Goal: Connect with others: Connect with others

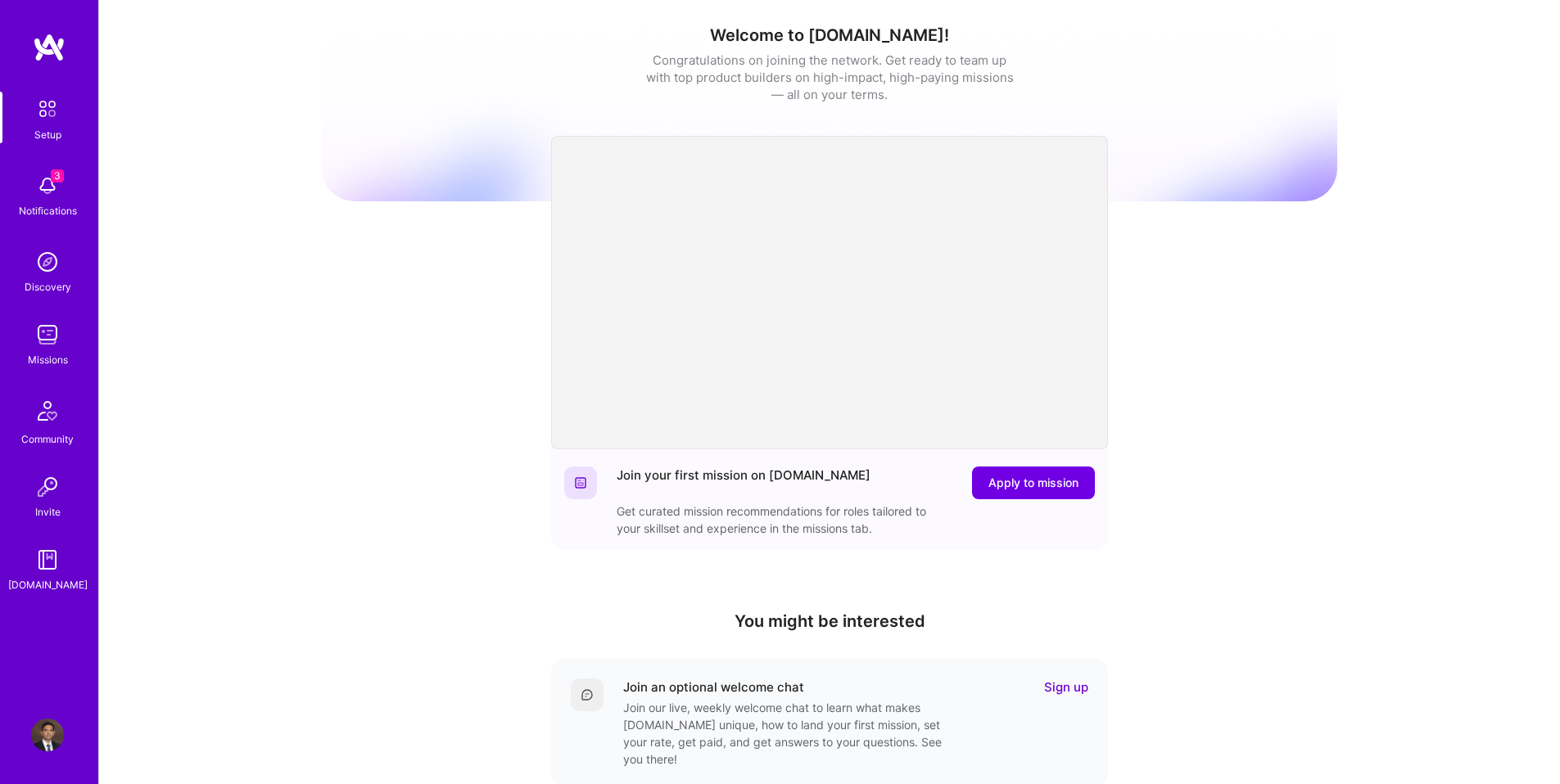
click at [53, 195] on img at bounding box center [47, 185] width 33 height 33
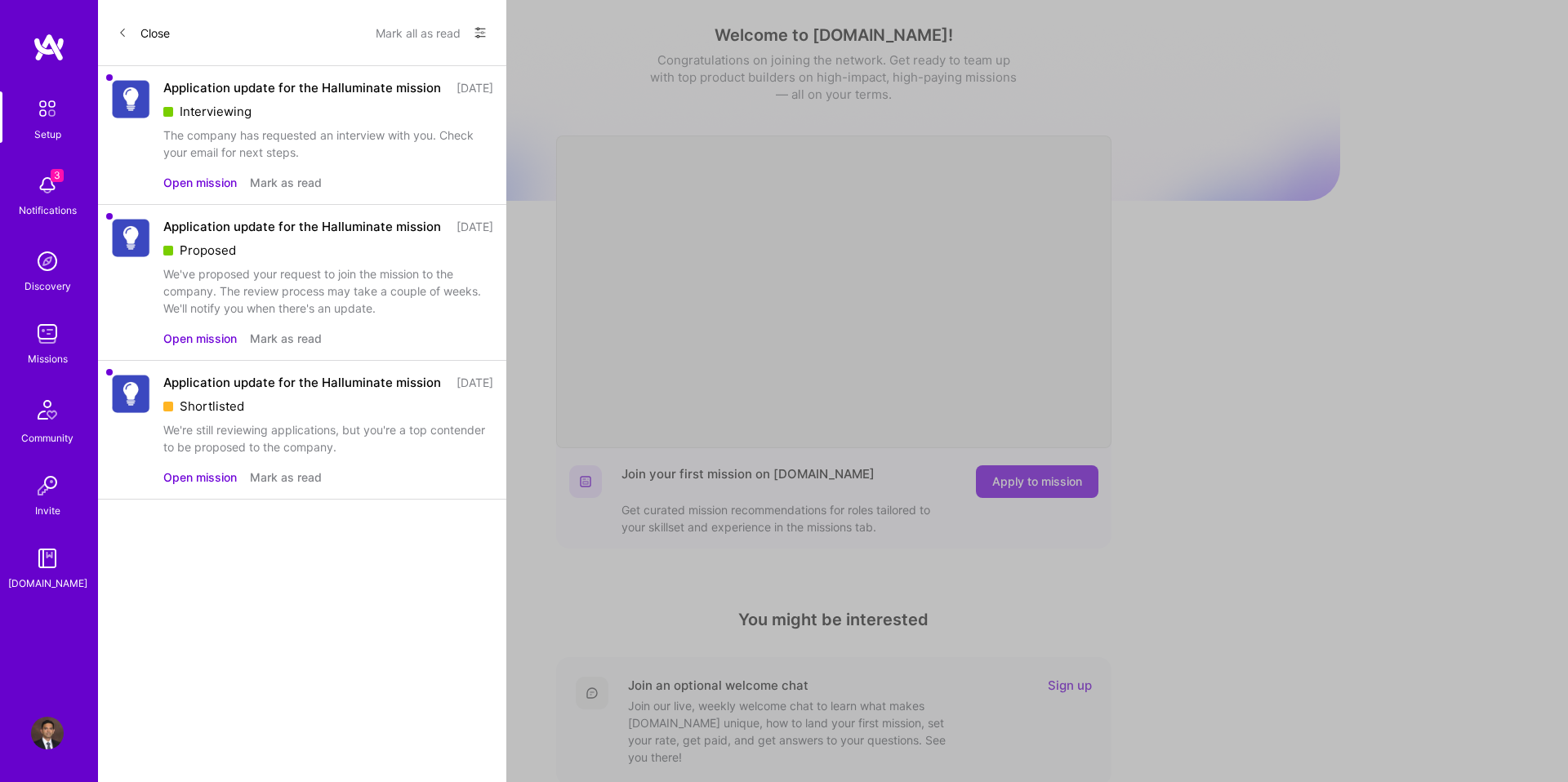
click at [249, 96] on div "Application update for the Halluminate mission" at bounding box center [301, 87] width 277 height 17
click at [211, 191] on button "Open mission" at bounding box center [200, 182] width 74 height 17
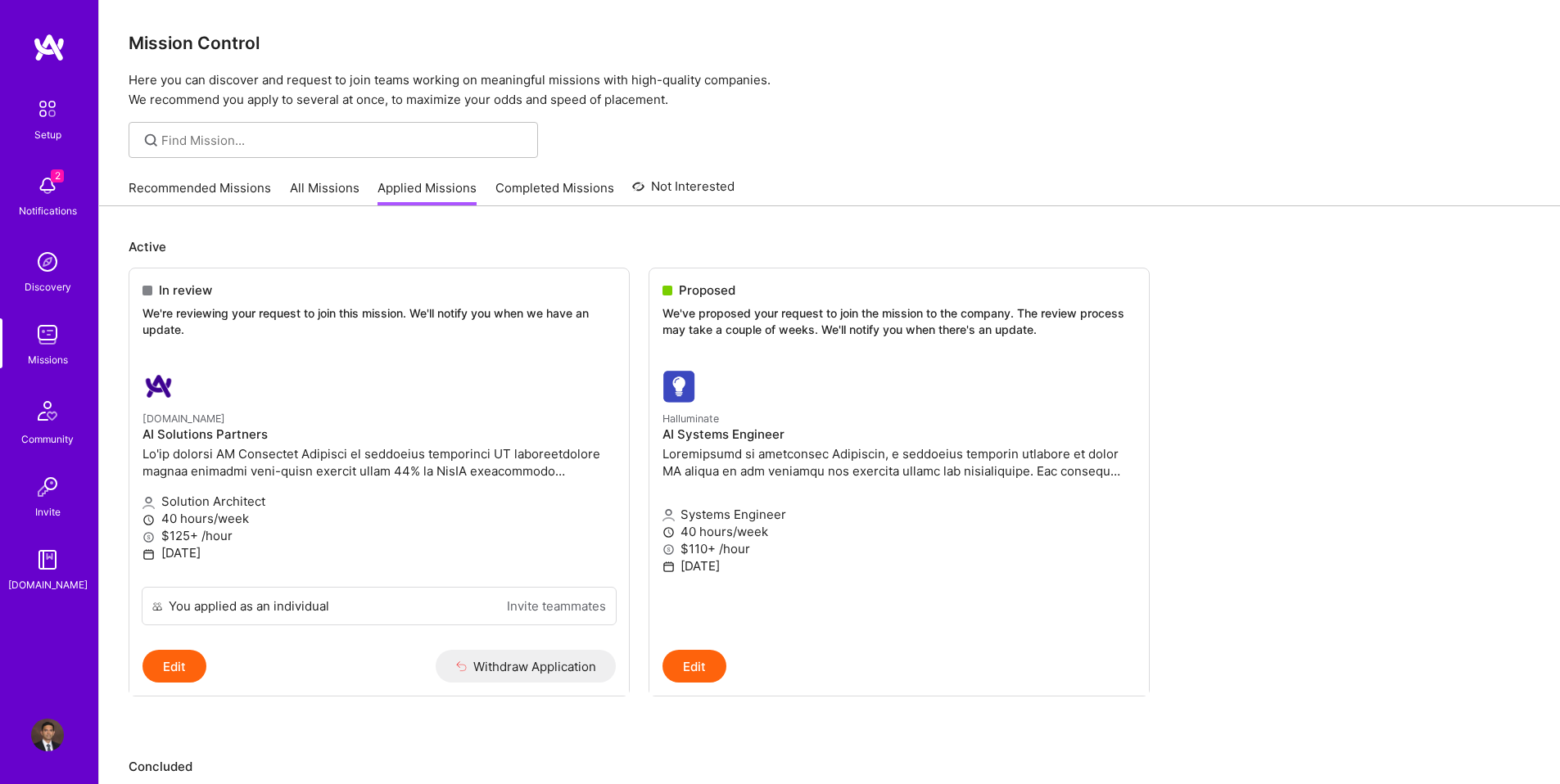
click at [56, 186] on img at bounding box center [47, 185] width 33 height 33
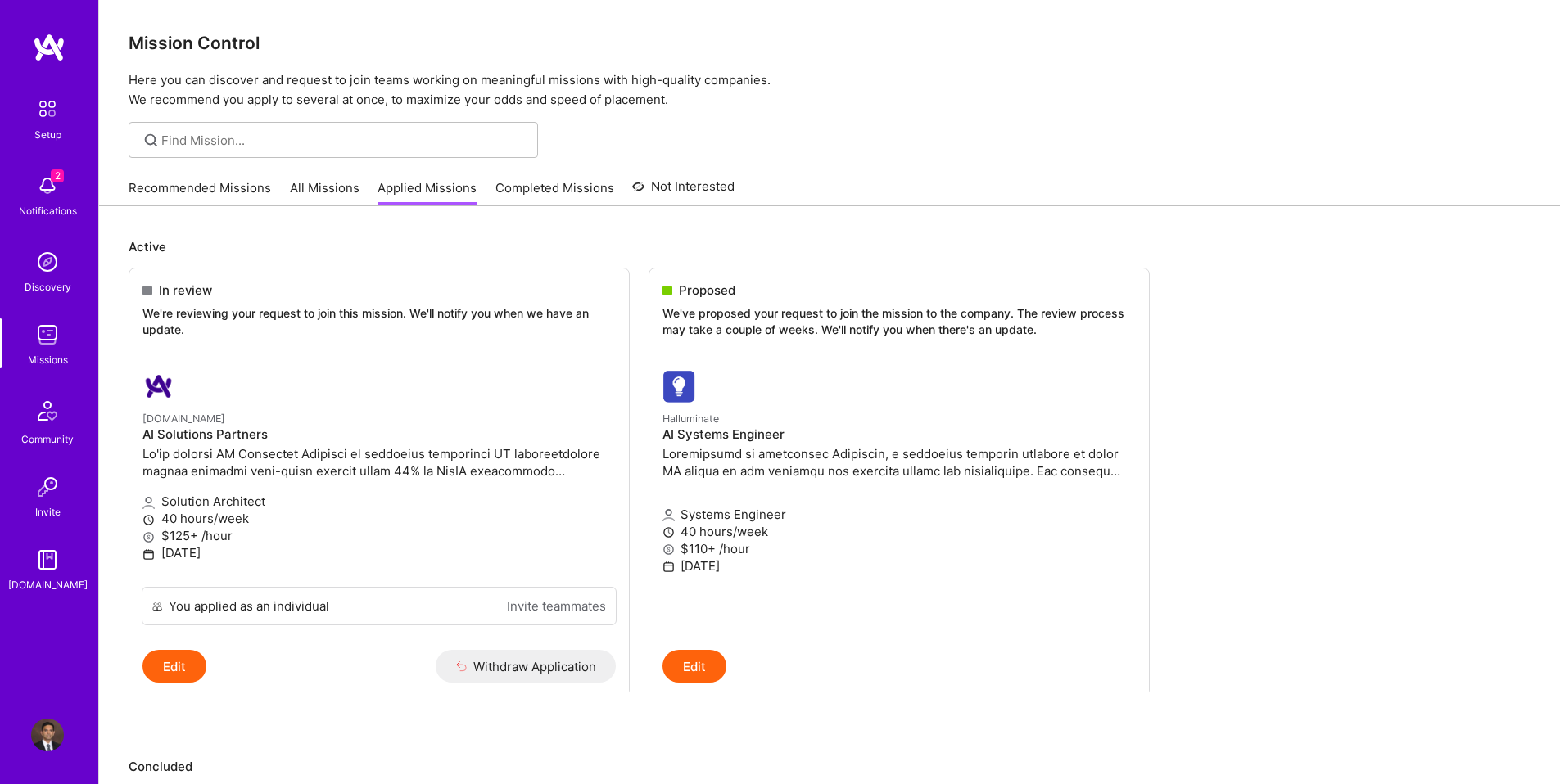
click at [62, 262] on img at bounding box center [47, 262] width 33 height 33
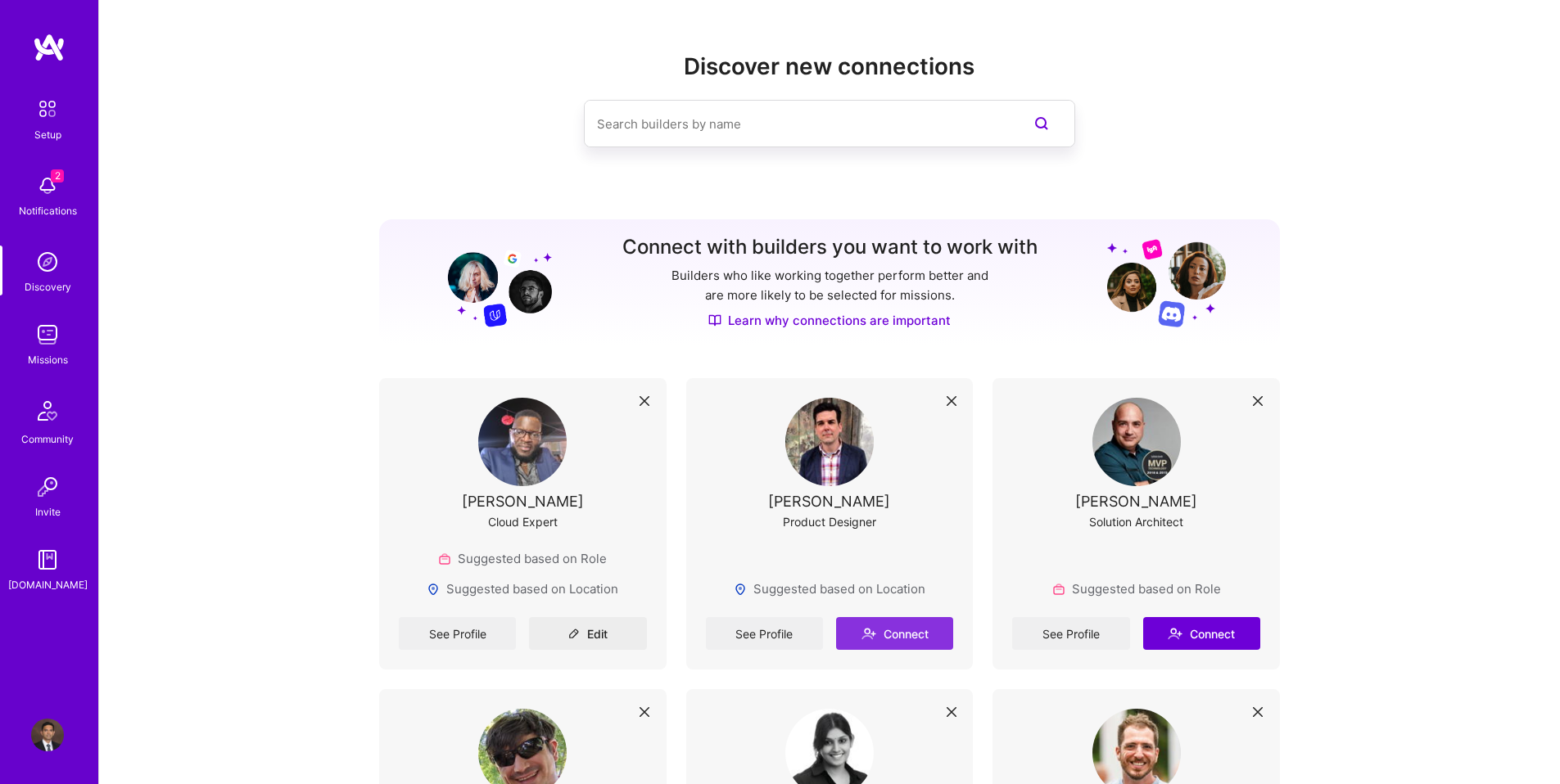
click at [881, 636] on button "Connect" at bounding box center [894, 634] width 117 height 33
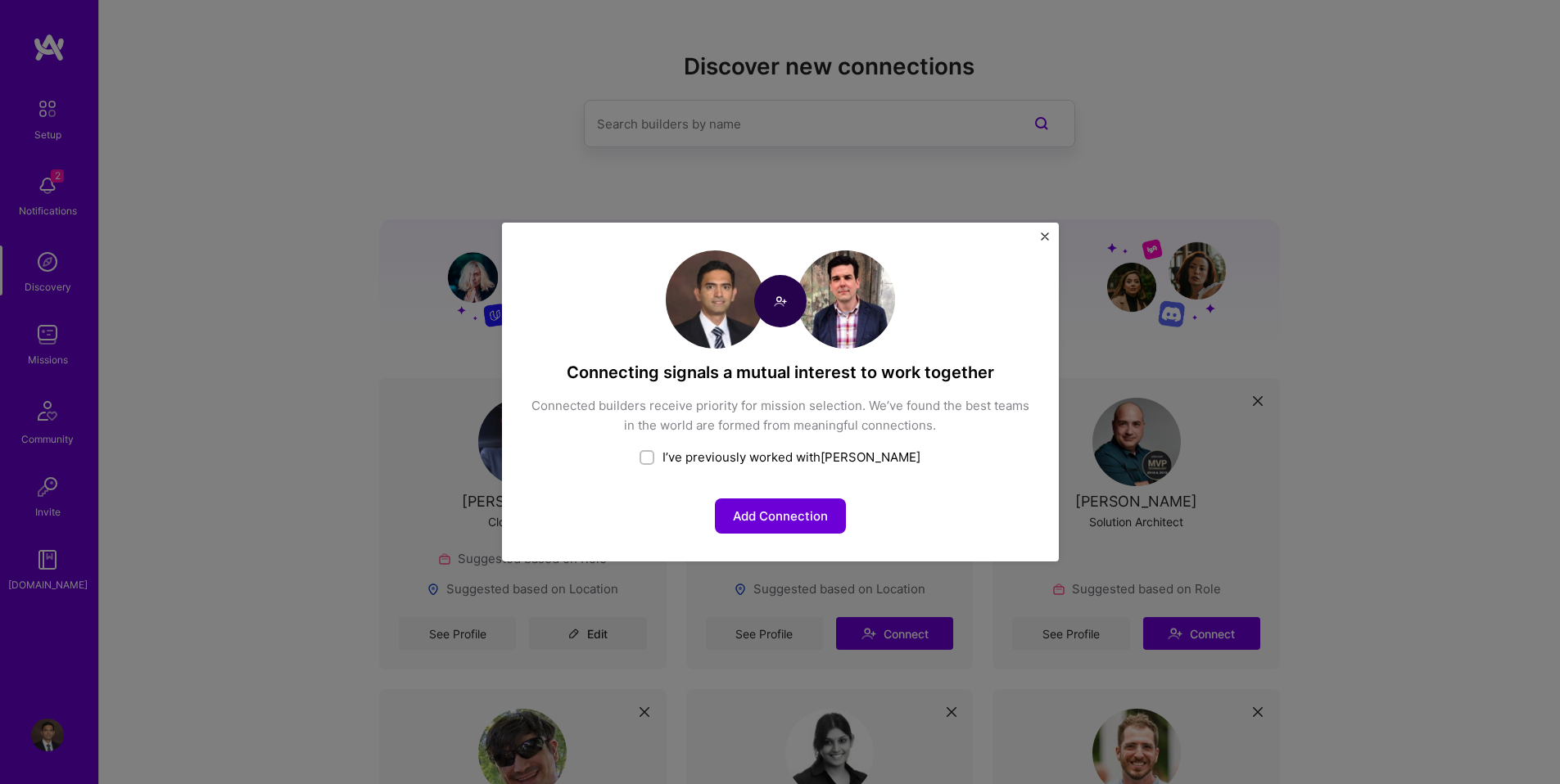
click at [655, 458] on input "checkbox" at bounding box center [649, 458] width 12 height 12
checkbox input "false"
click at [656, 458] on input "checkbox" at bounding box center [648, 458] width 15 height 15
click at [761, 516] on button "Add Connection" at bounding box center [780, 515] width 131 height 35
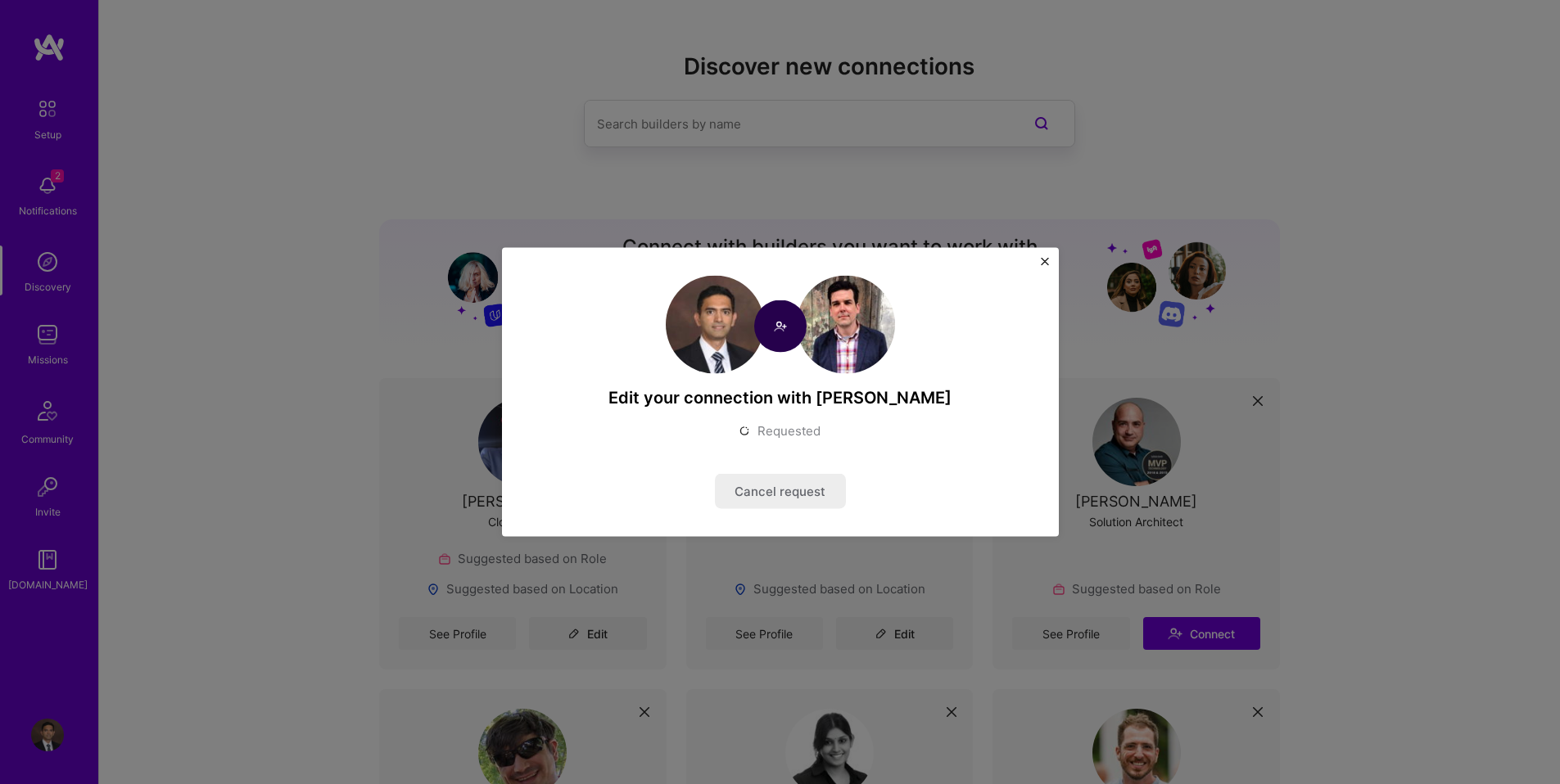
click at [1416, 410] on div "Edit your connection with [PERSON_NAME] Requested Cancel request" at bounding box center [780, 392] width 1560 height 784
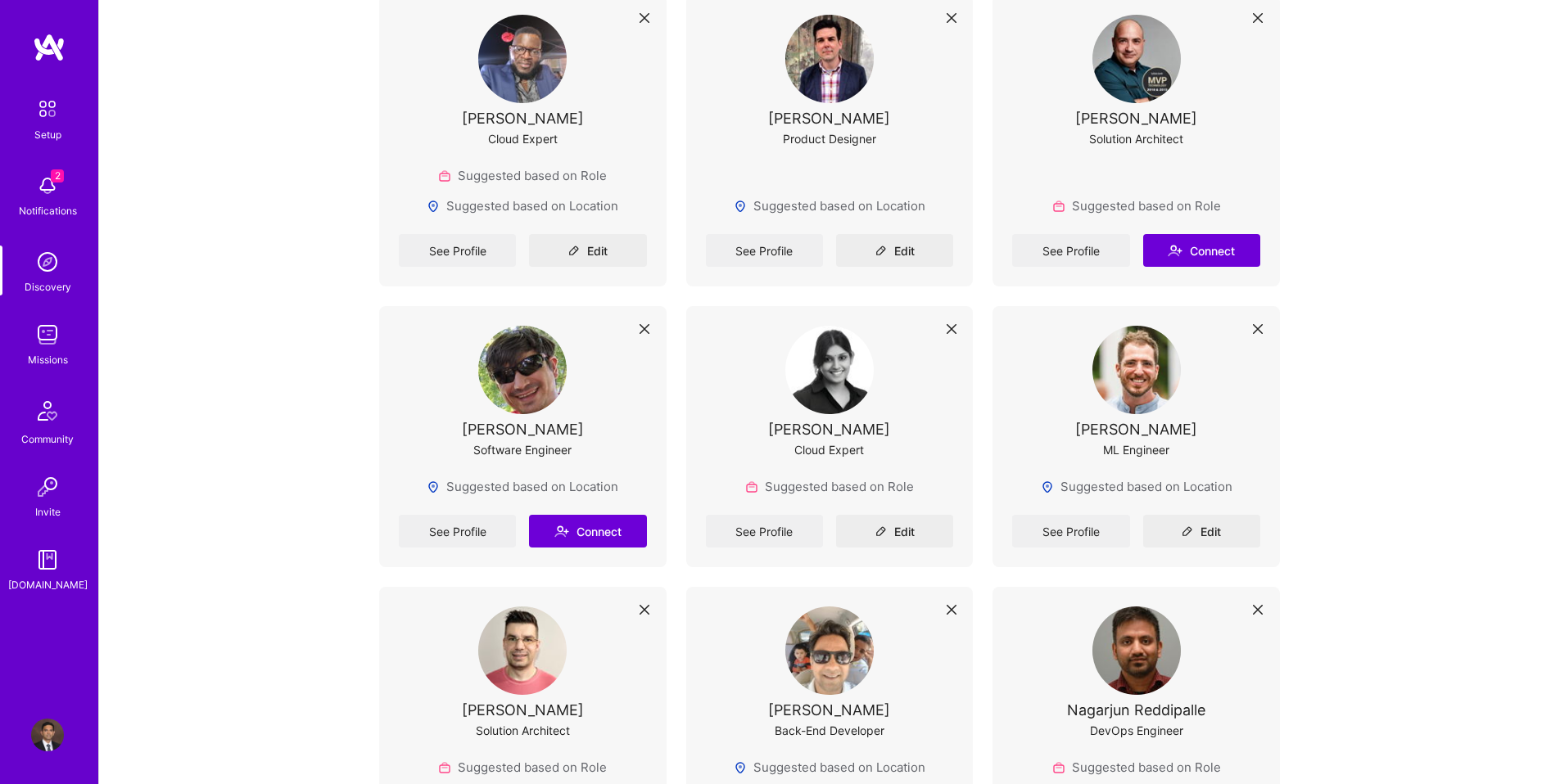
scroll to position [534, 0]
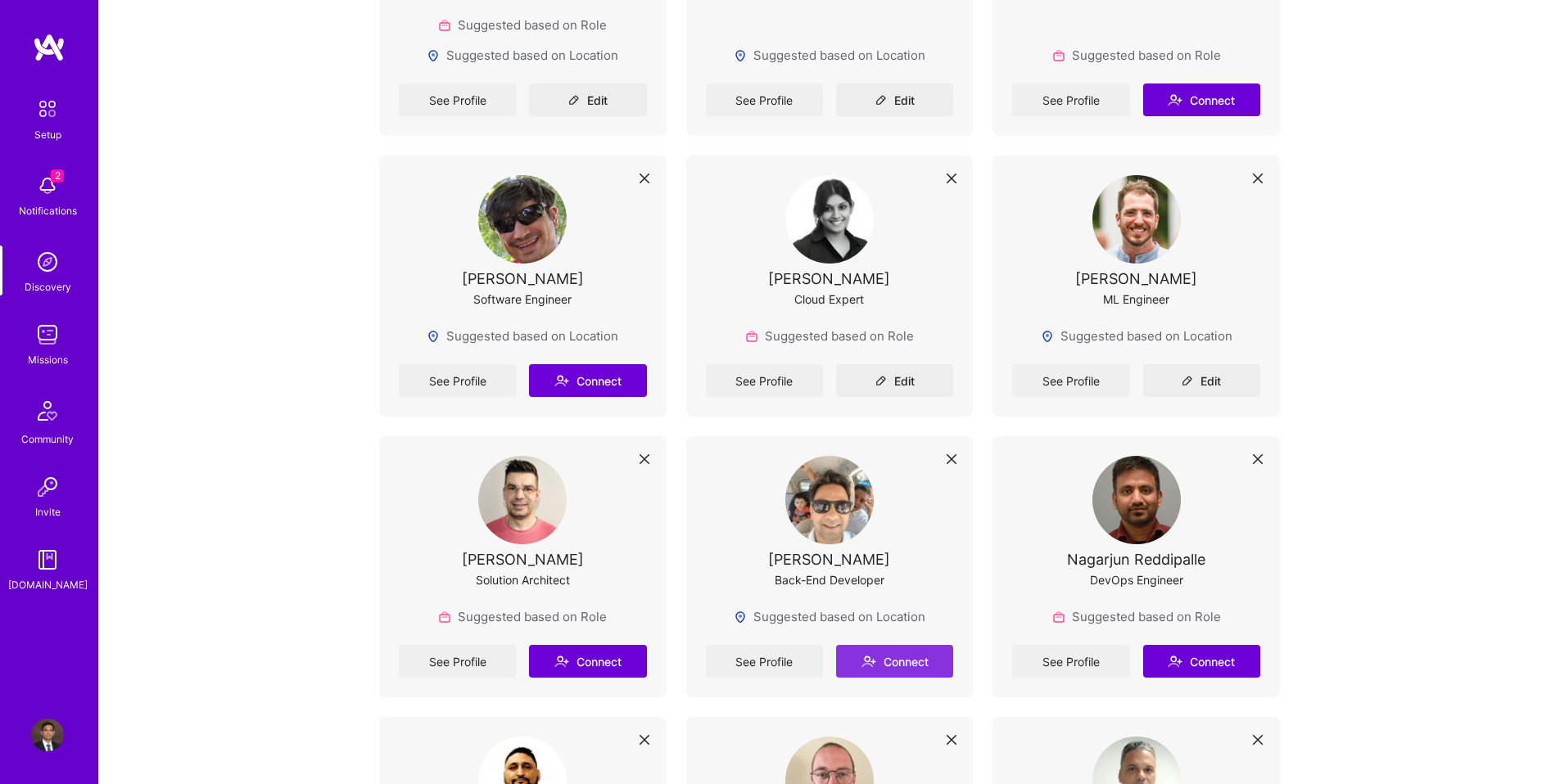
click at [853, 659] on button "Connect" at bounding box center [894, 660] width 117 height 33
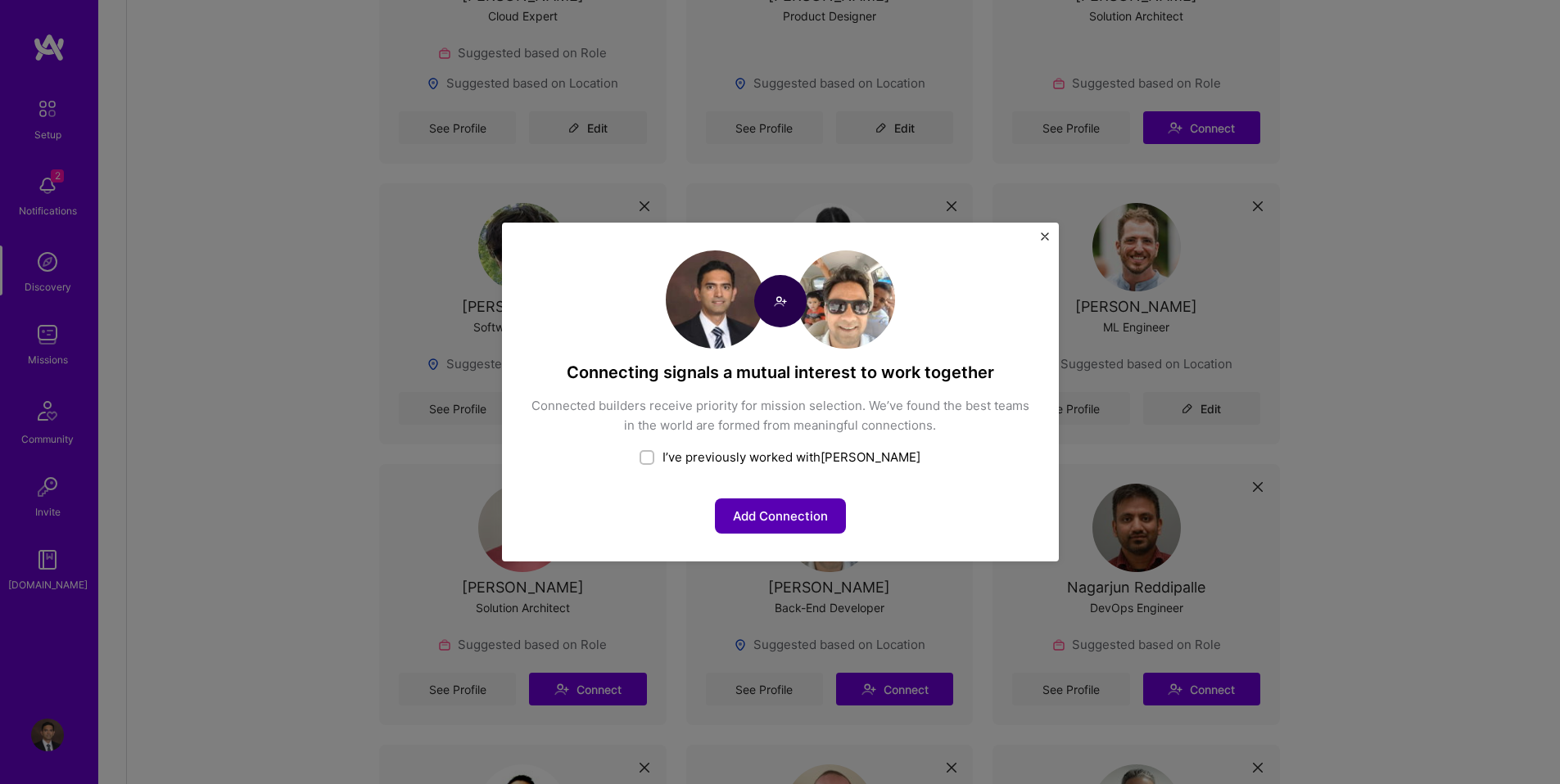
click at [724, 532] on button "Add Connection" at bounding box center [780, 515] width 131 height 35
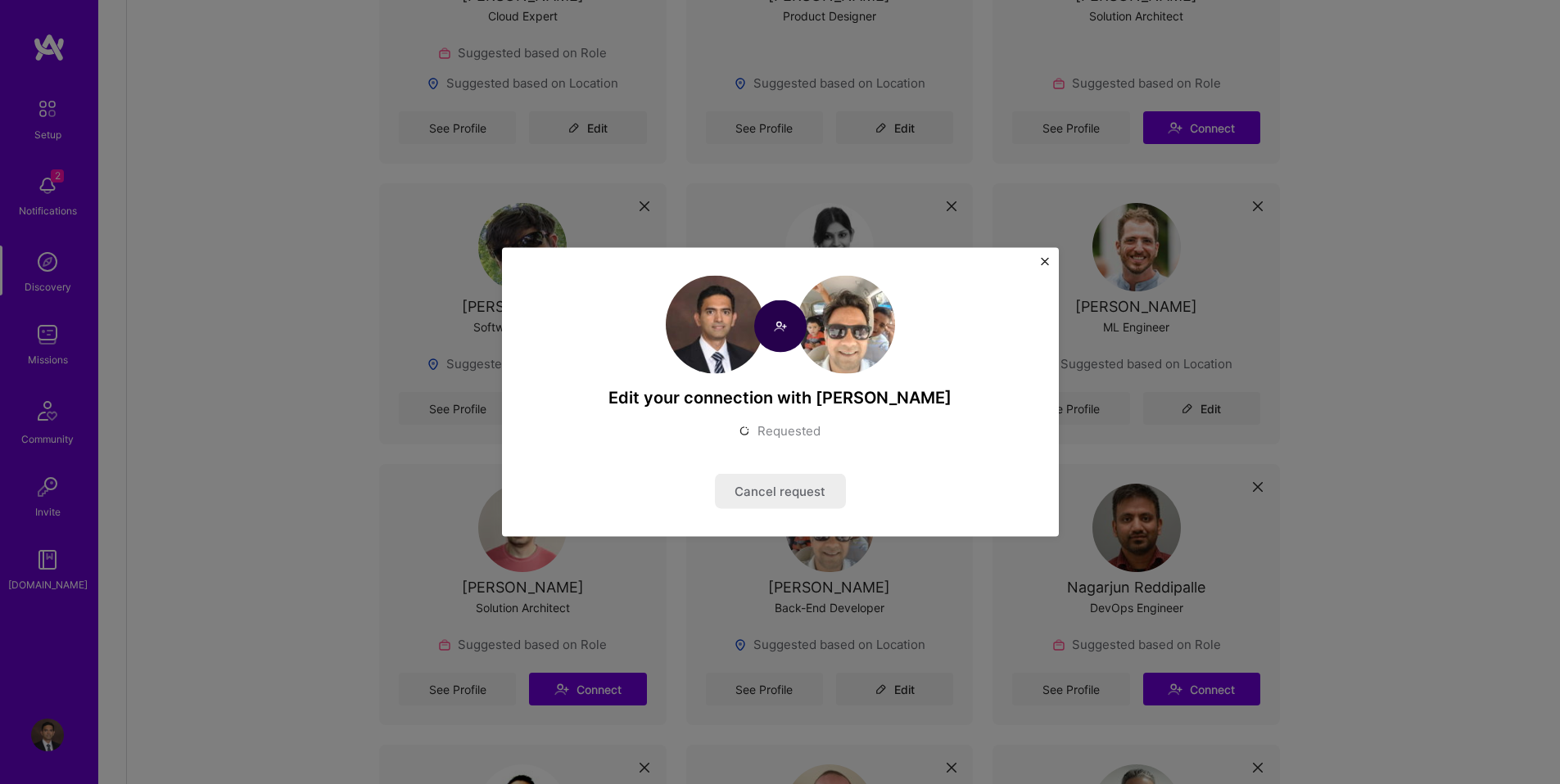
click at [284, 426] on div "Edit your connection with [PERSON_NAME] Requested Cancel request" at bounding box center [780, 392] width 1560 height 784
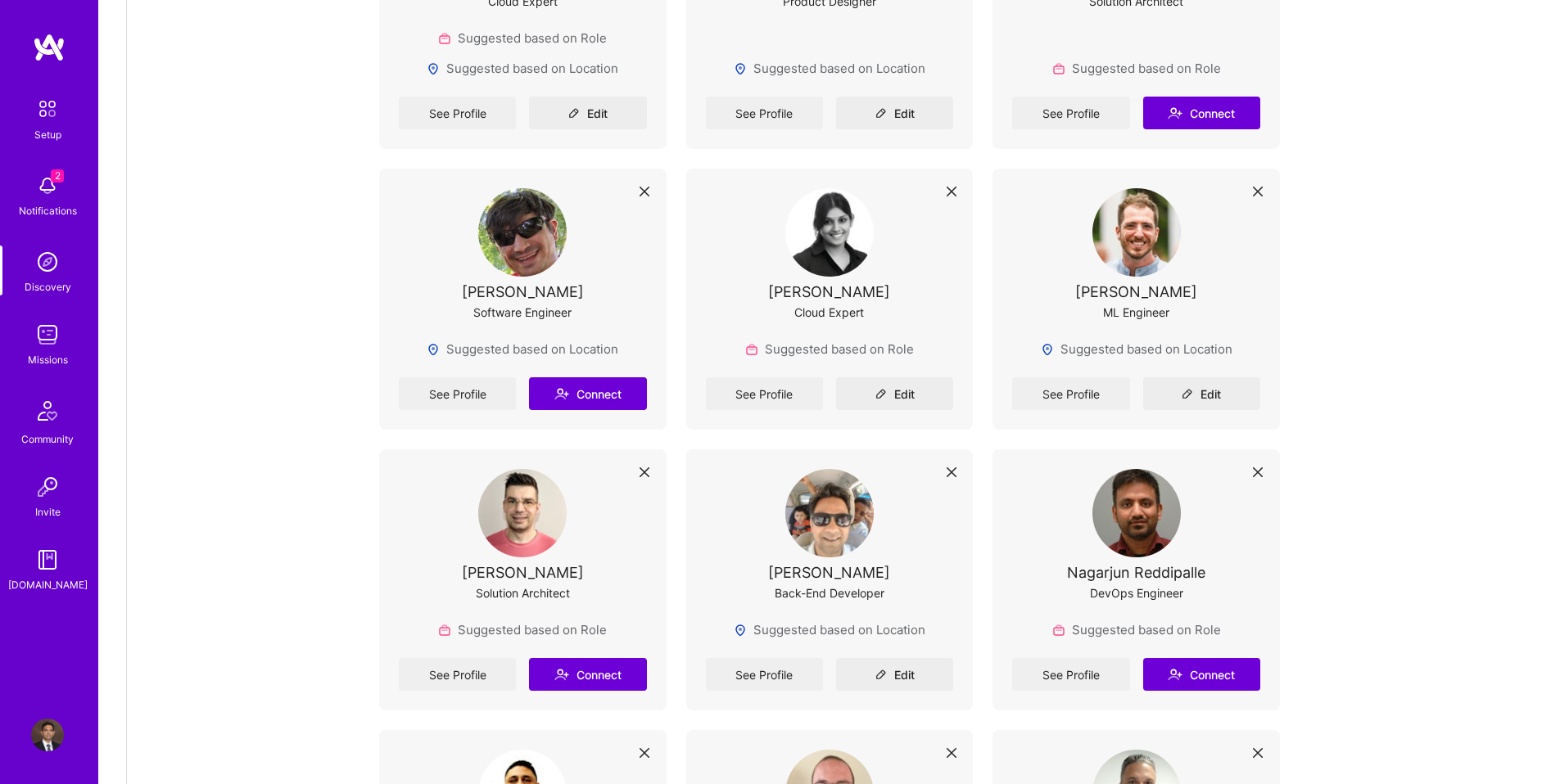
scroll to position [565, 0]
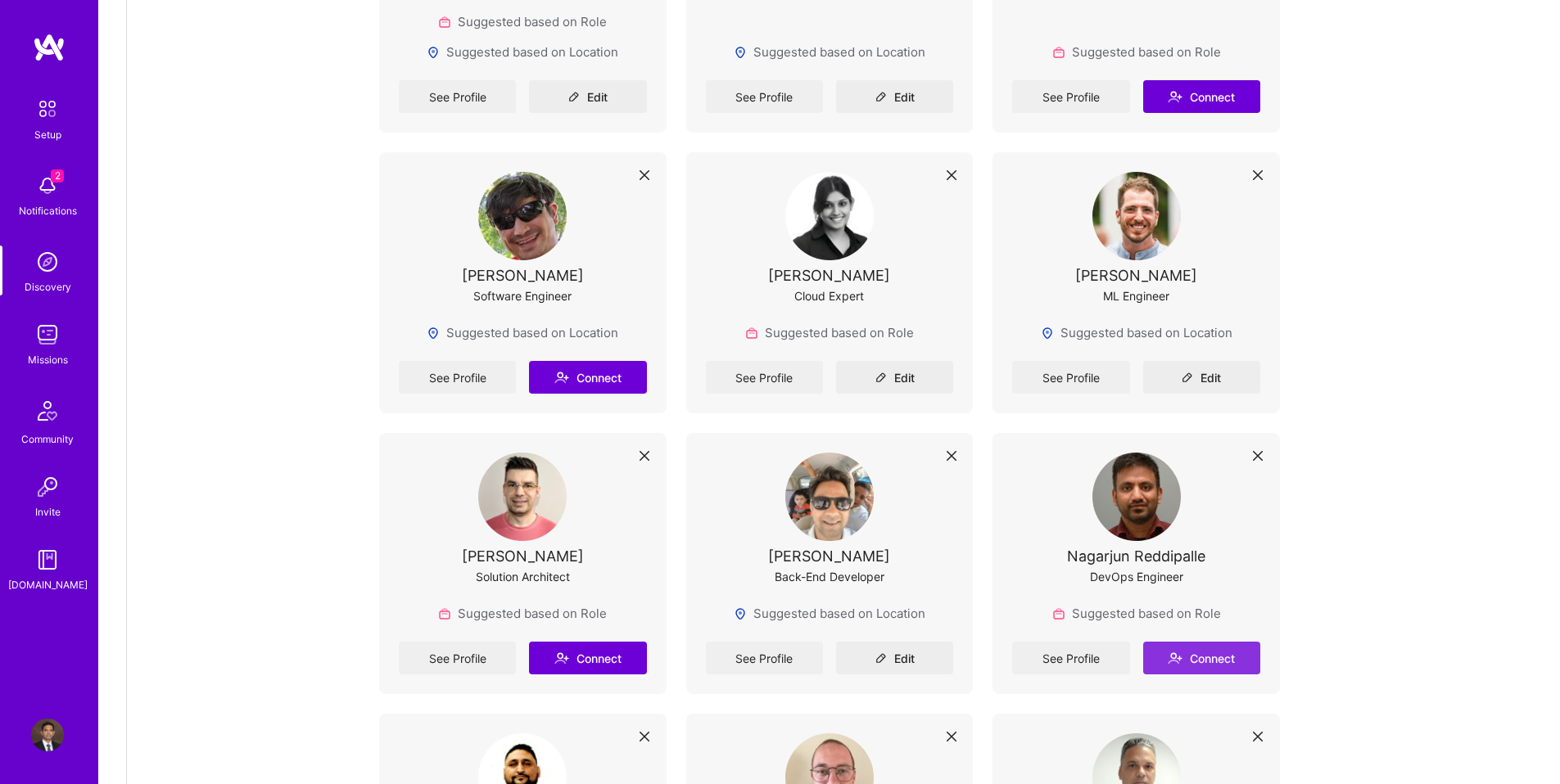
click at [1169, 642] on button "Connect" at bounding box center [1201, 657] width 117 height 33
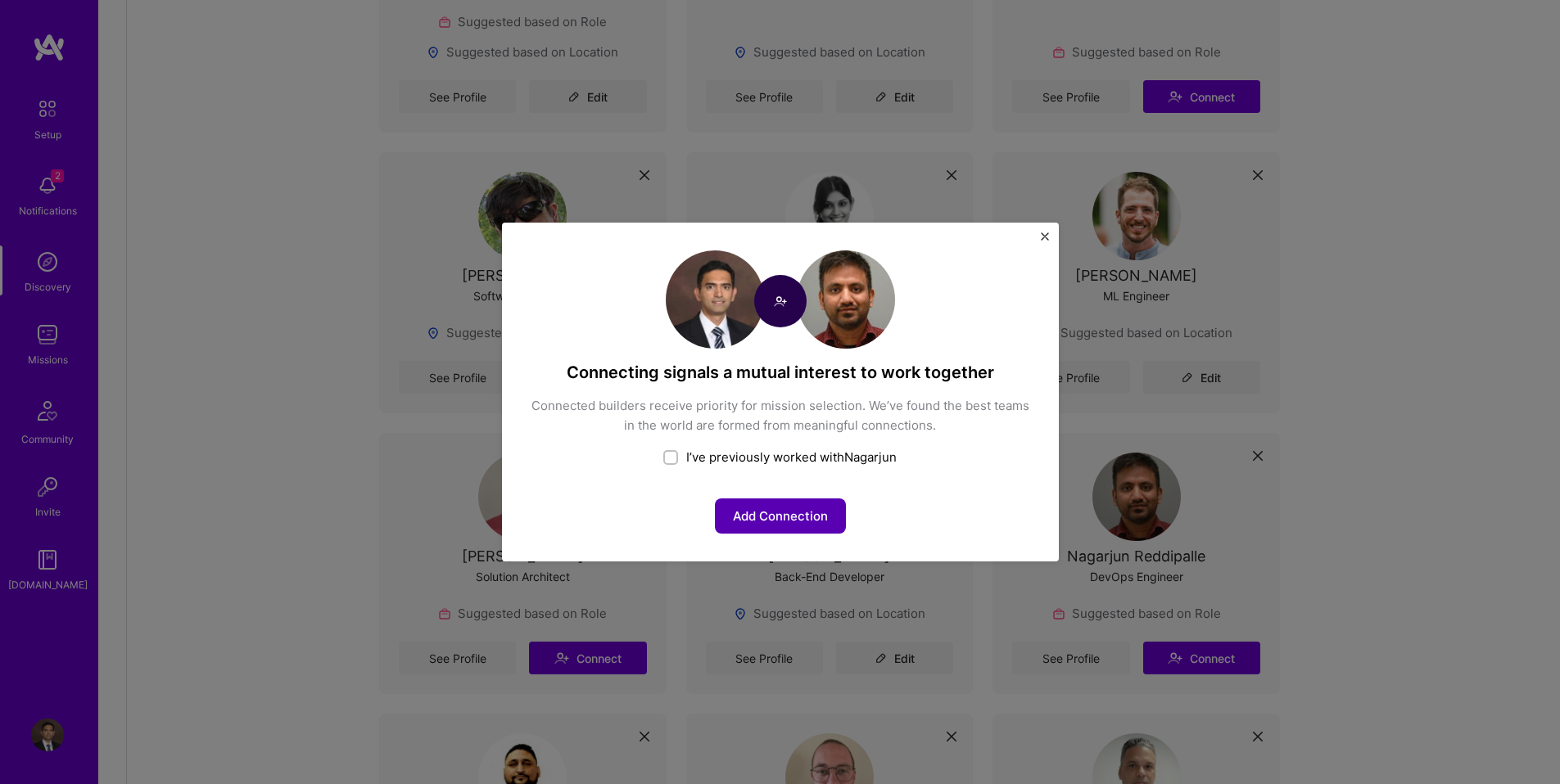
click at [742, 503] on button "Add Connection" at bounding box center [780, 515] width 131 height 35
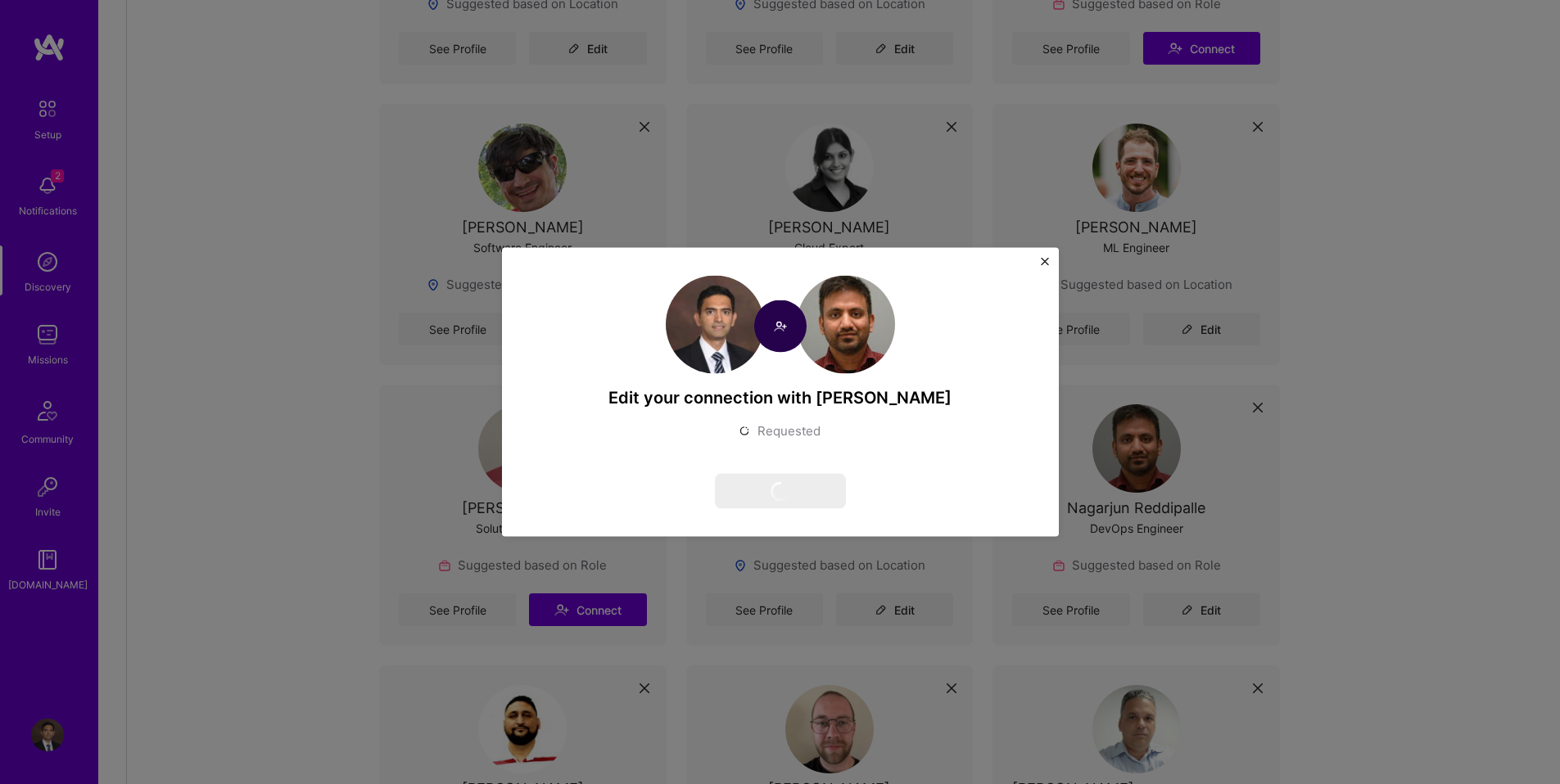
scroll to position [854, 0]
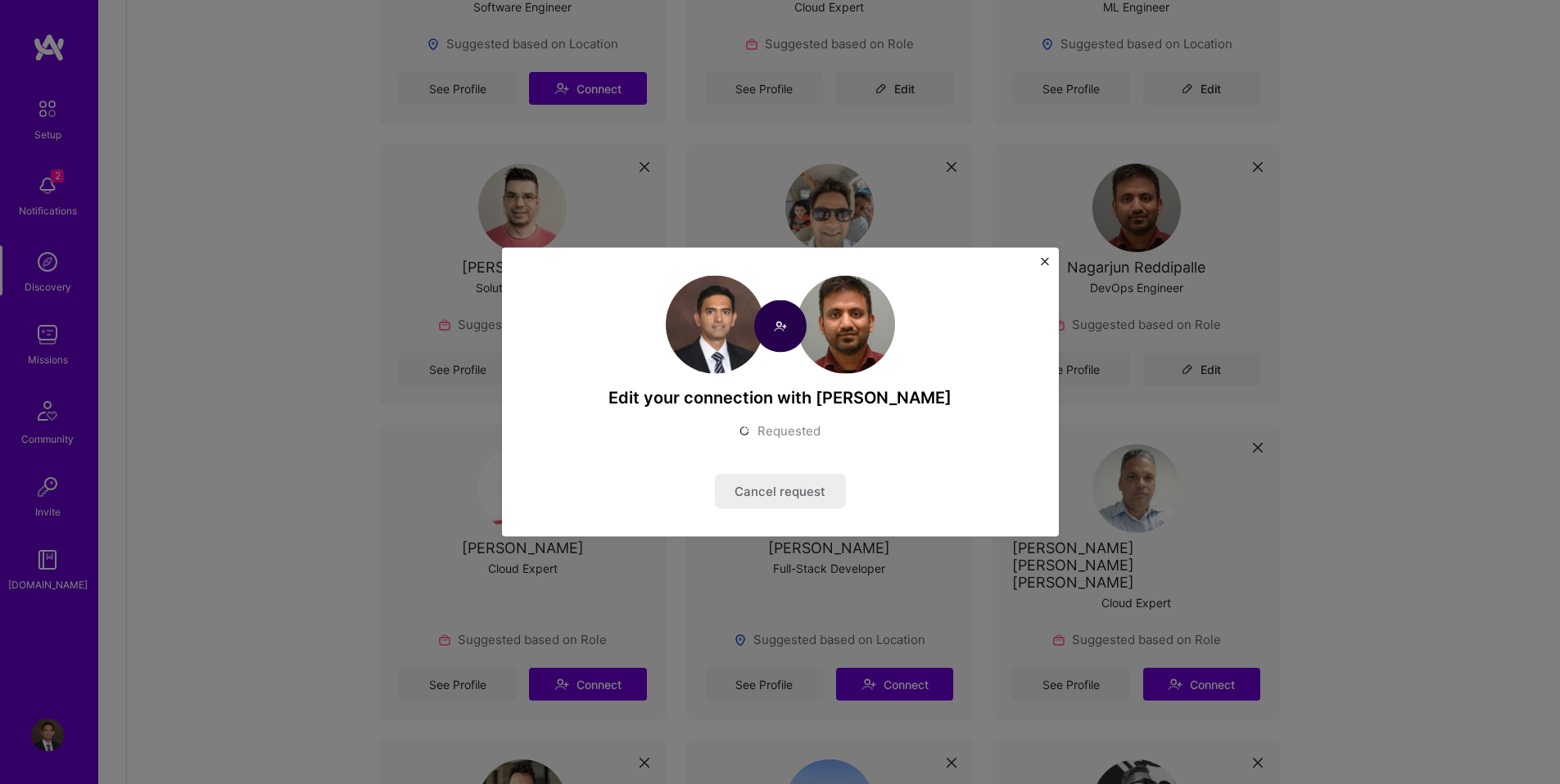
click at [274, 370] on div "Edit your connection with [PERSON_NAME] Requested Cancel request" at bounding box center [780, 392] width 1560 height 784
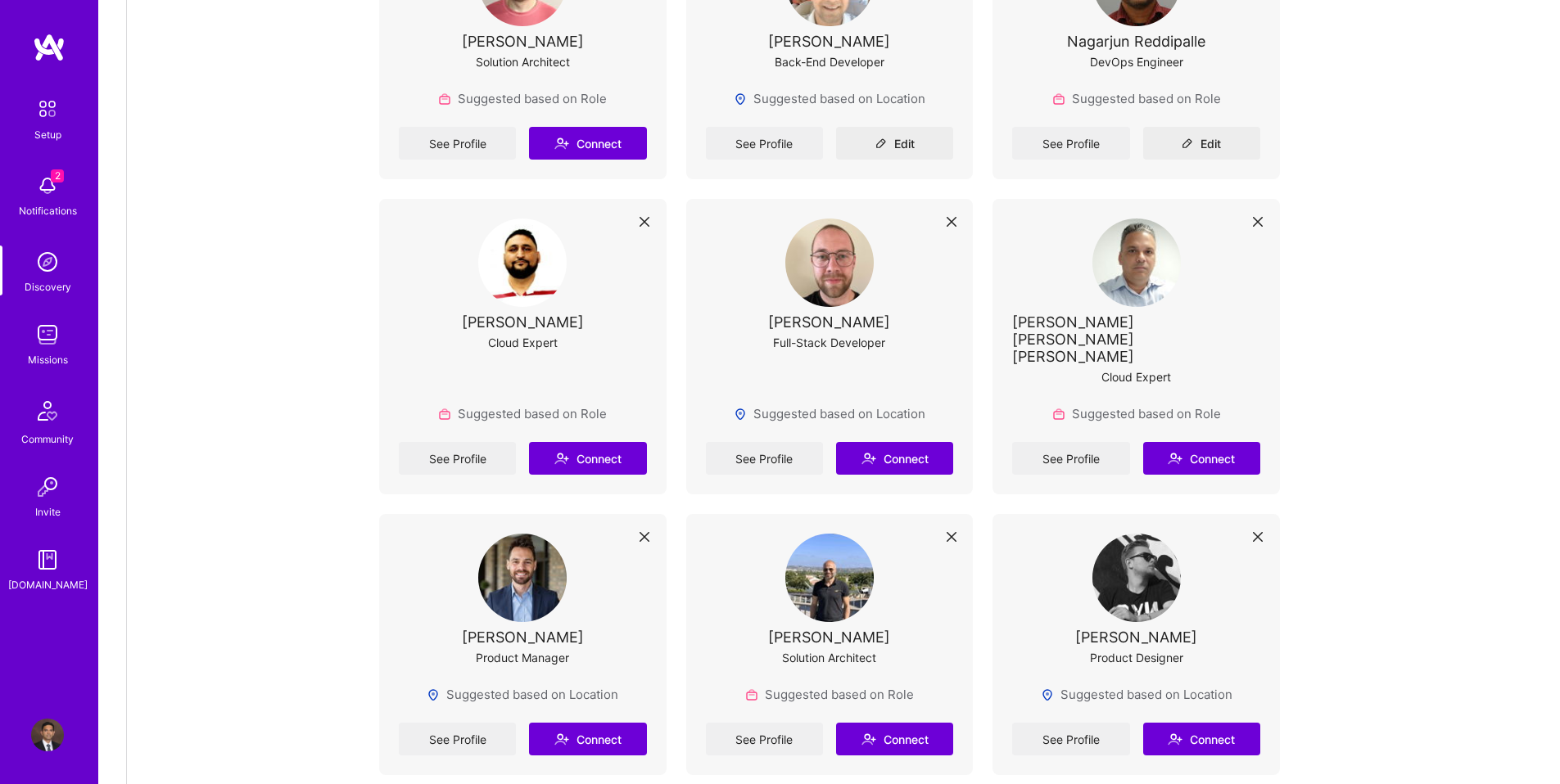
scroll to position [1205, 0]
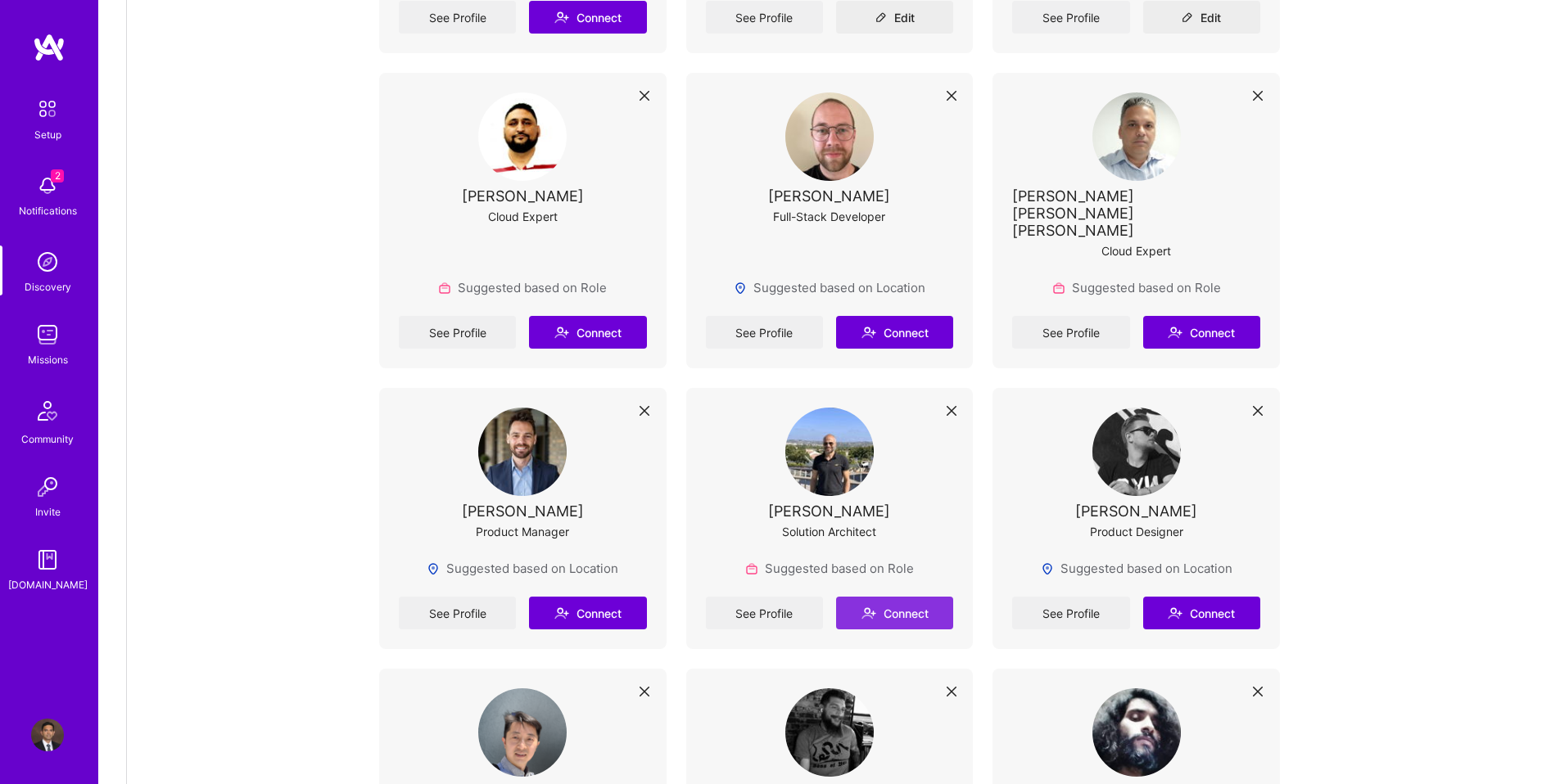
click at [878, 597] on button "Connect" at bounding box center [894, 613] width 117 height 33
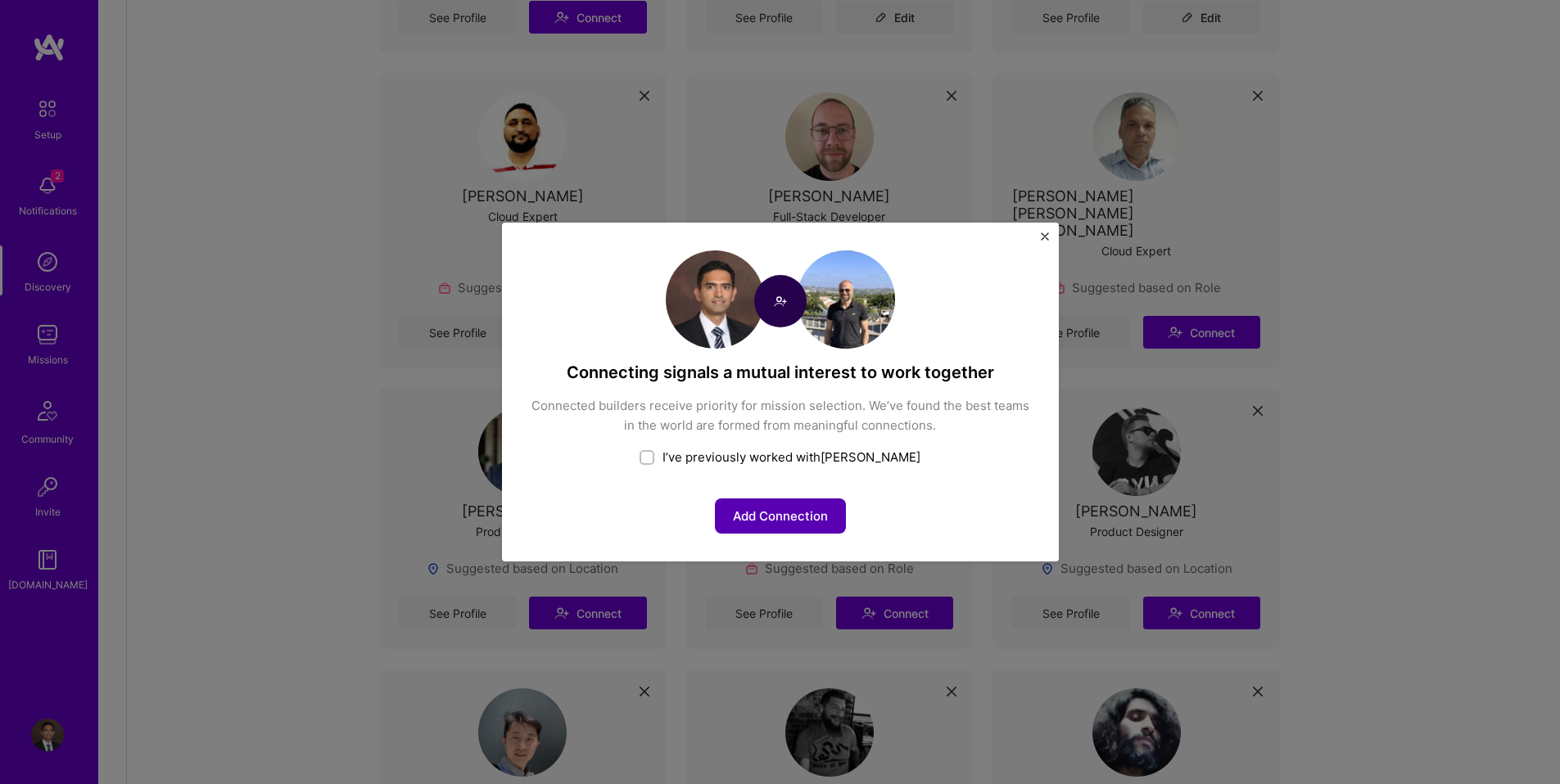
click at [804, 511] on button "Add Connection" at bounding box center [780, 515] width 131 height 35
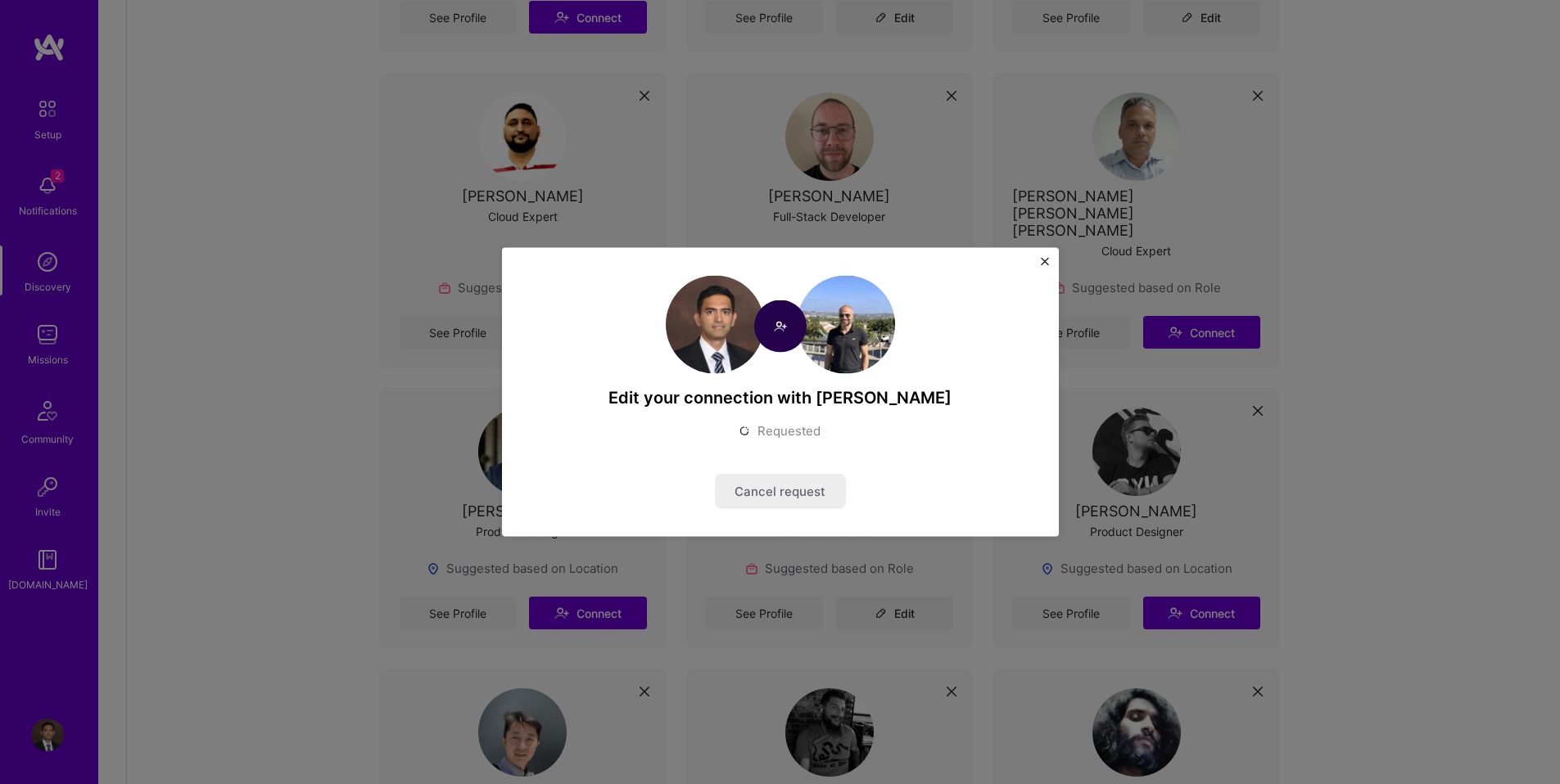
click at [338, 453] on div "Edit your connection with [PERSON_NAME] Requested Cancel request" at bounding box center [780, 392] width 1560 height 784
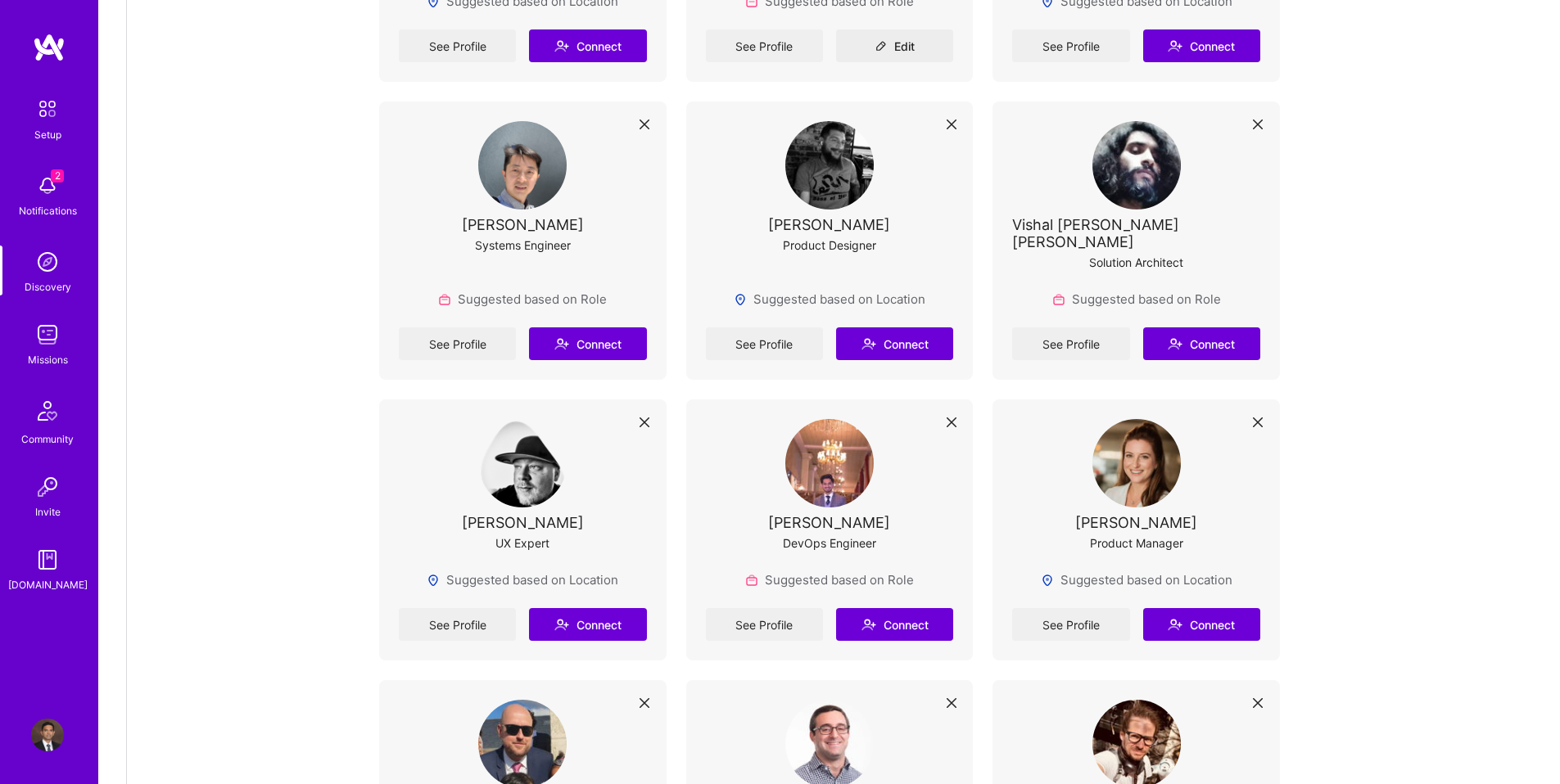
scroll to position [1967, 0]
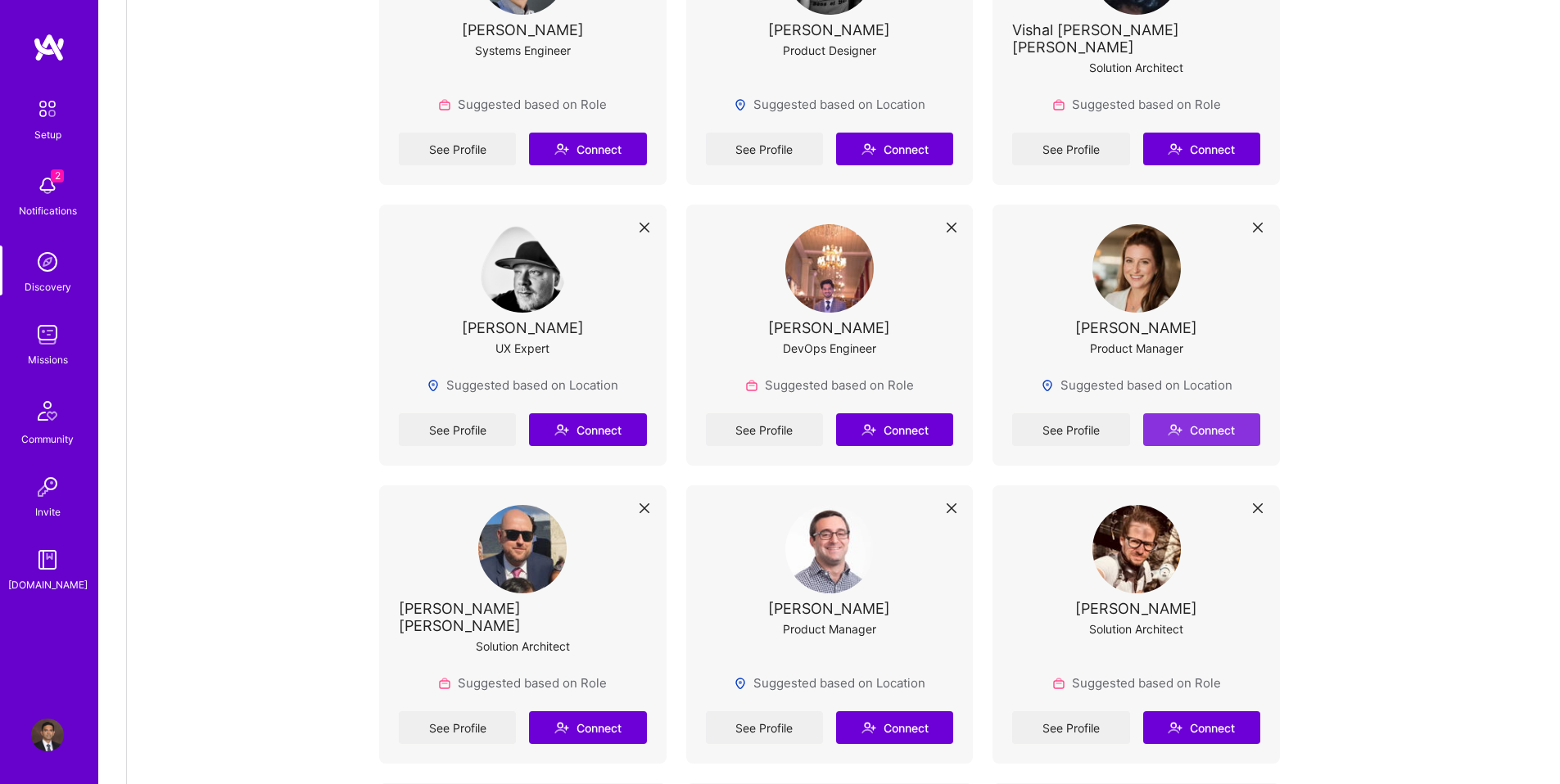
click at [1245, 413] on button "Connect" at bounding box center [1201, 429] width 117 height 33
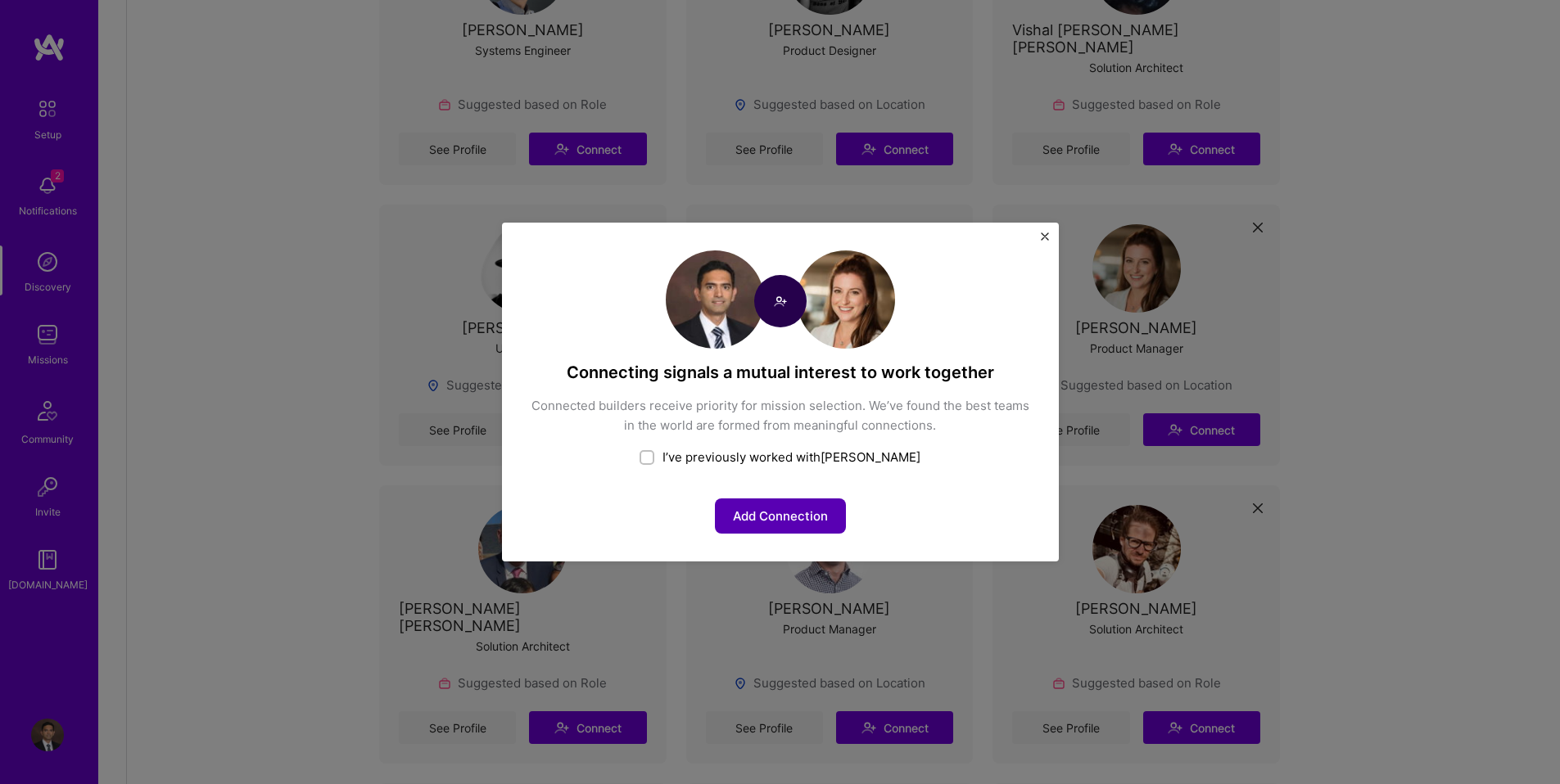
click at [785, 516] on button "Add Connection" at bounding box center [780, 515] width 131 height 35
click at [291, 374] on div "Connecting signals a mutual interest to work together Connected builders receiv…" at bounding box center [780, 392] width 1560 height 784
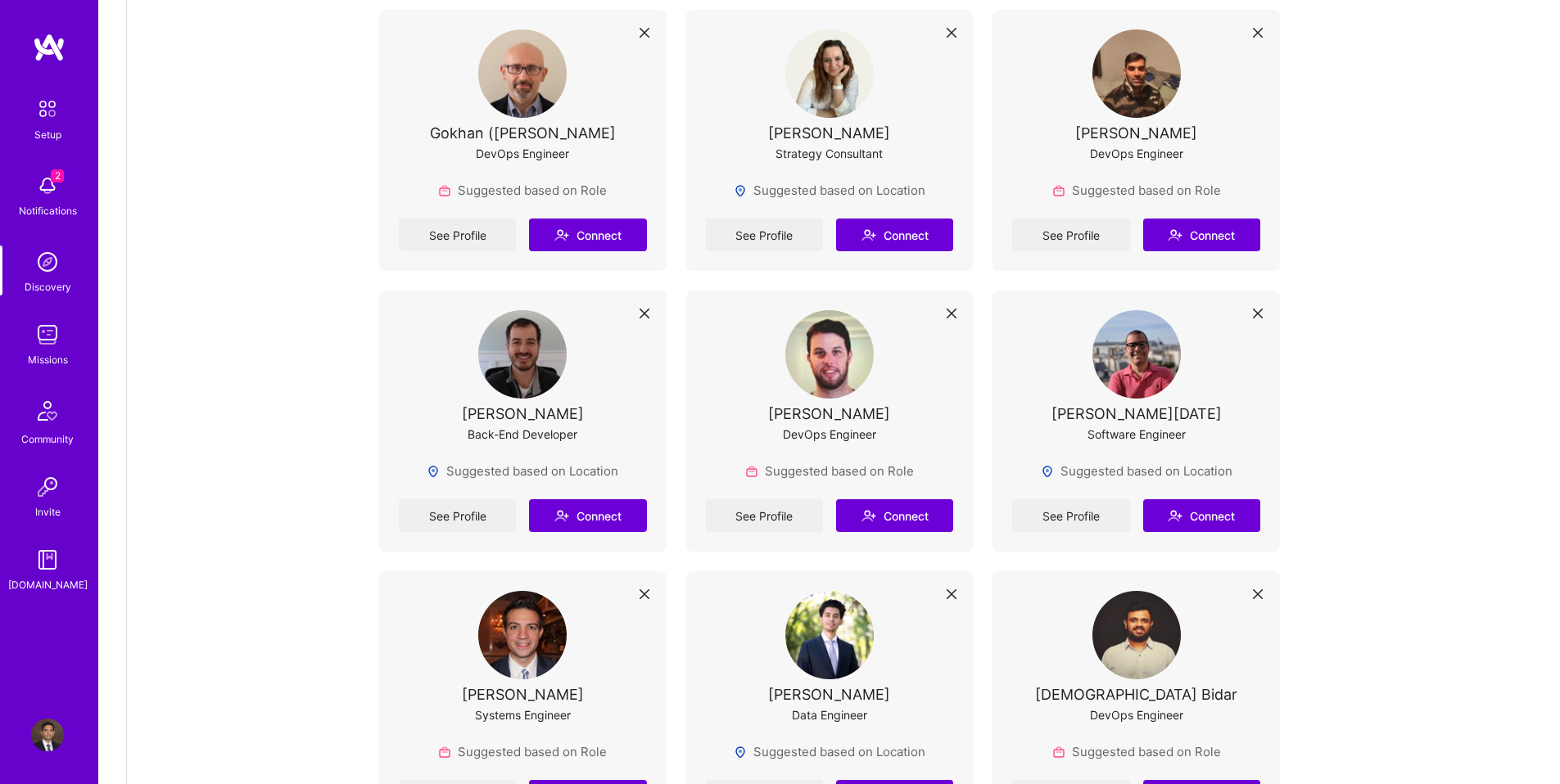
scroll to position [3394, 0]
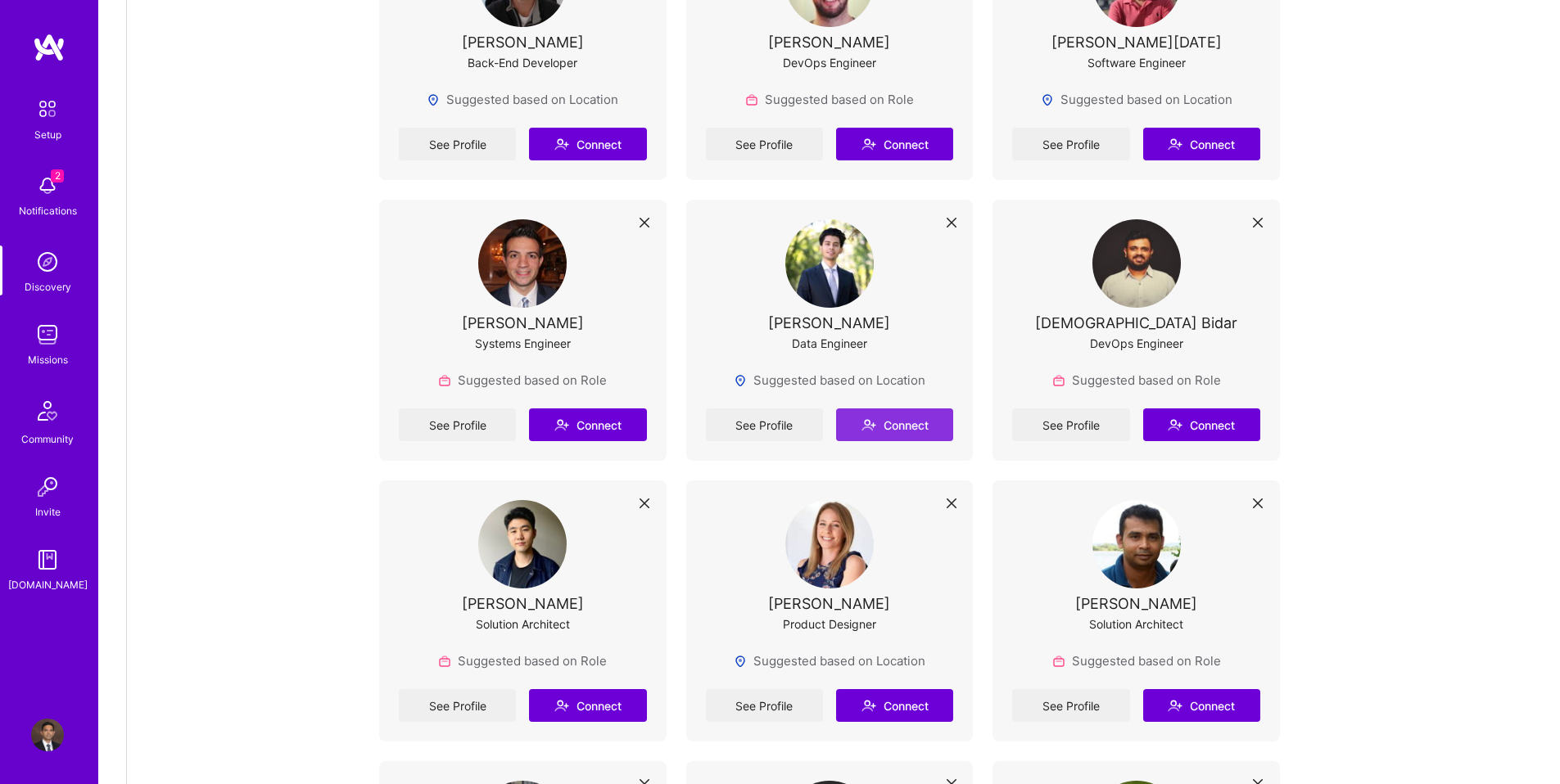
click at [870, 417] on icon at bounding box center [868, 424] width 15 height 15
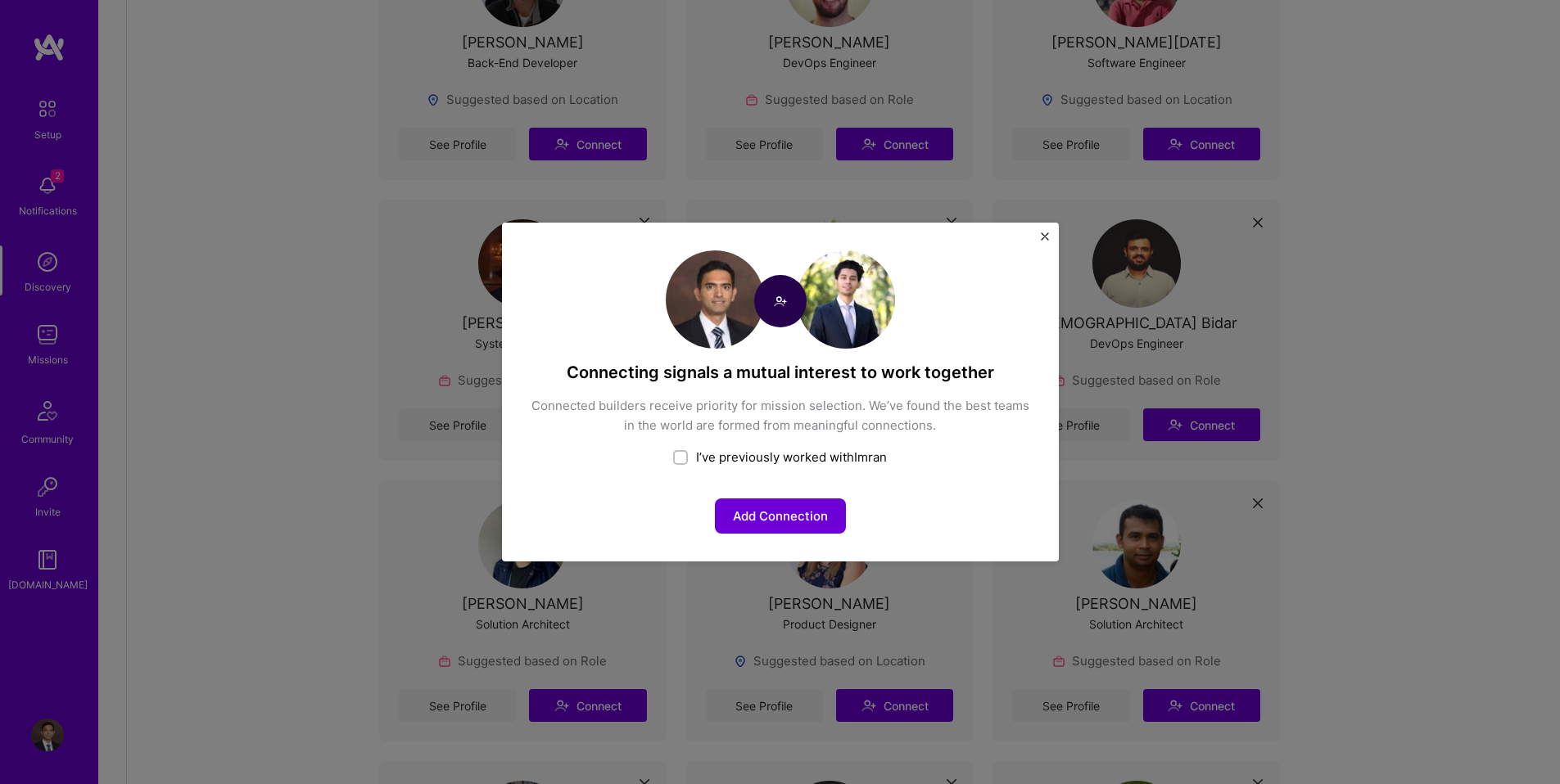
click at [323, 361] on div "Connecting signals a mutual interest to work together Connected builders receiv…" at bounding box center [780, 392] width 1560 height 784
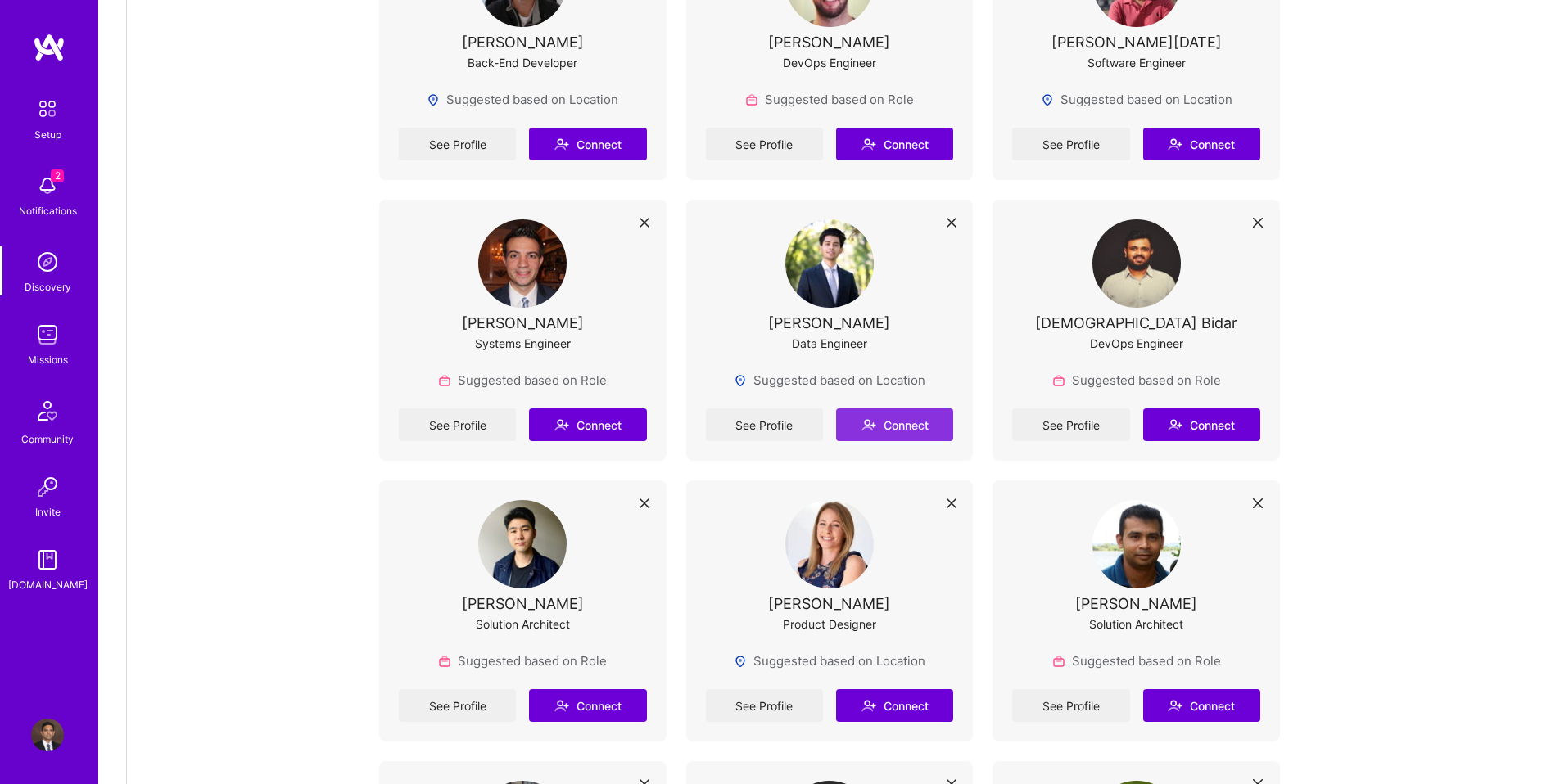
click at [914, 408] on button "Connect" at bounding box center [894, 424] width 117 height 33
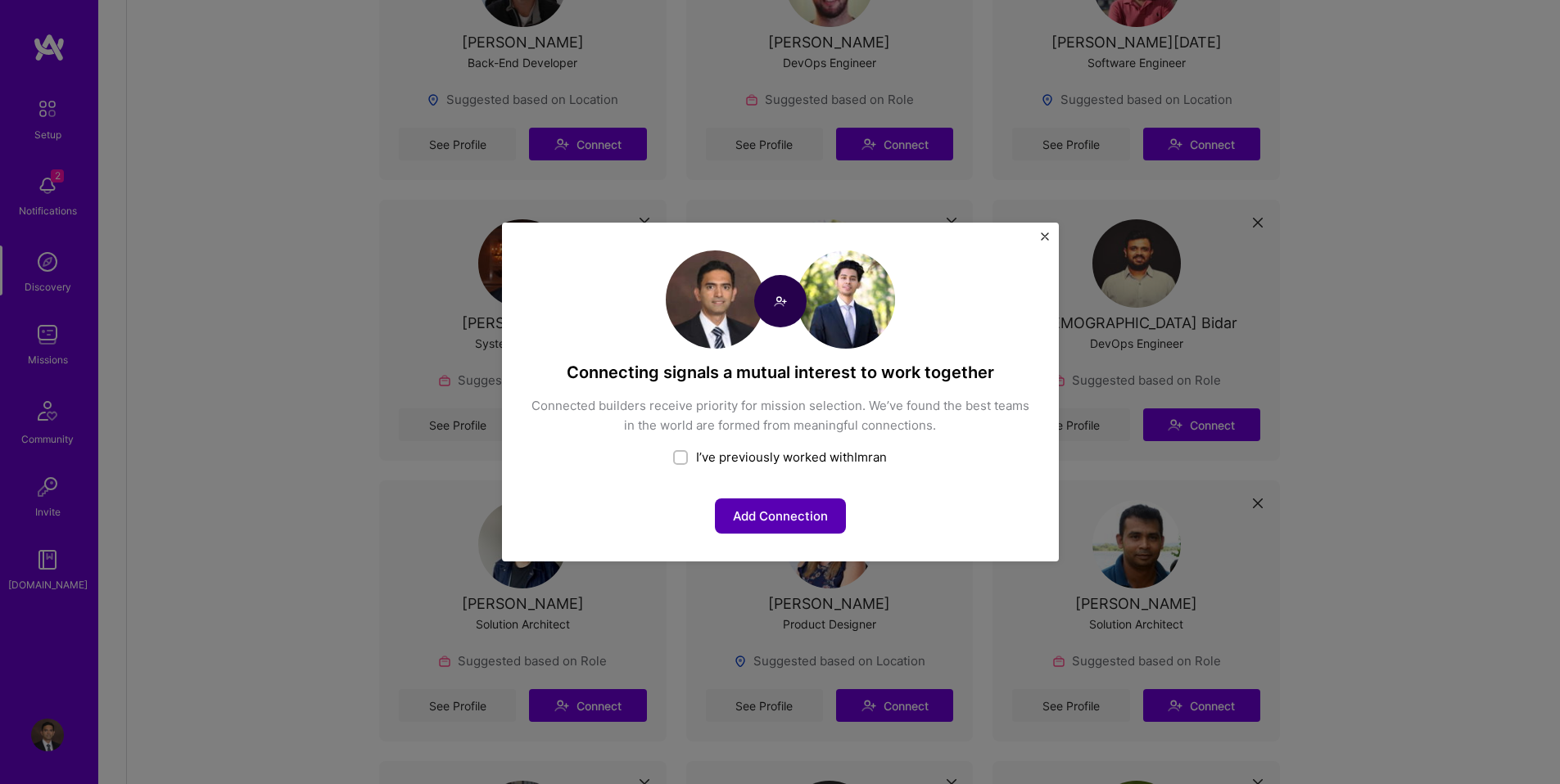
click at [810, 519] on button "Add Connection" at bounding box center [780, 515] width 131 height 35
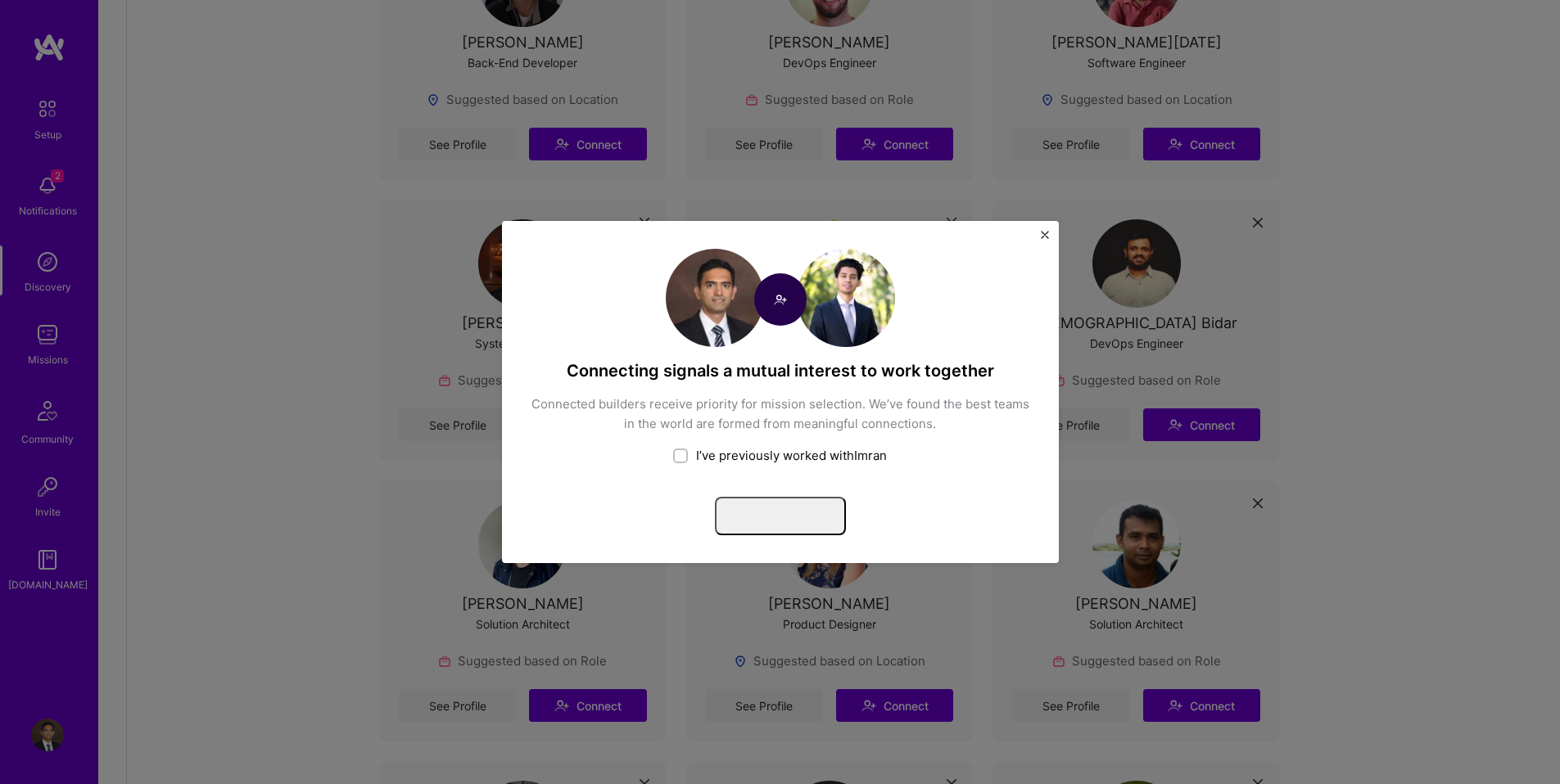
click at [359, 402] on div "Connecting signals a mutual interest to work together Connected builders receiv…" at bounding box center [780, 392] width 1560 height 784
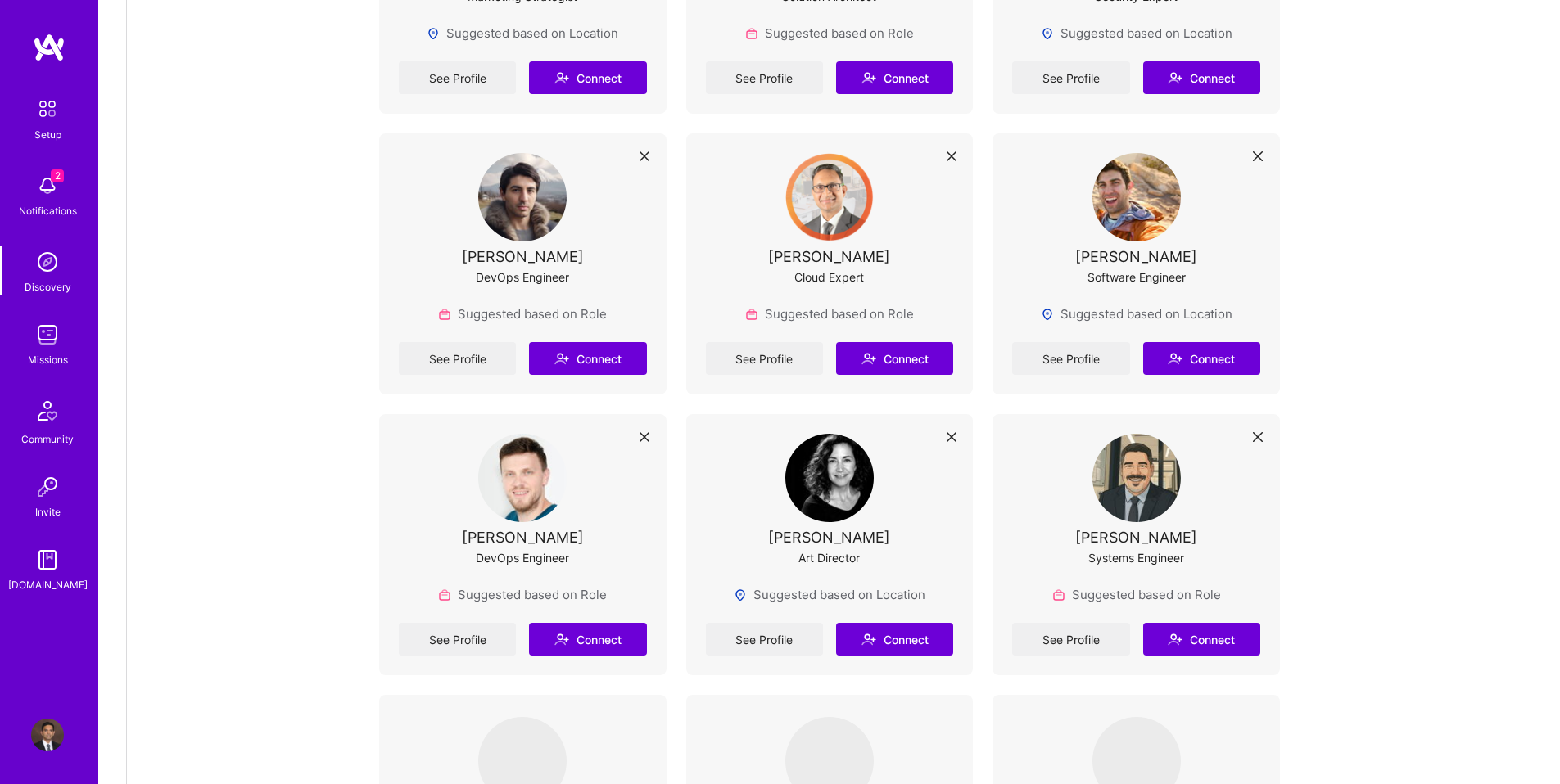
scroll to position [5447, 0]
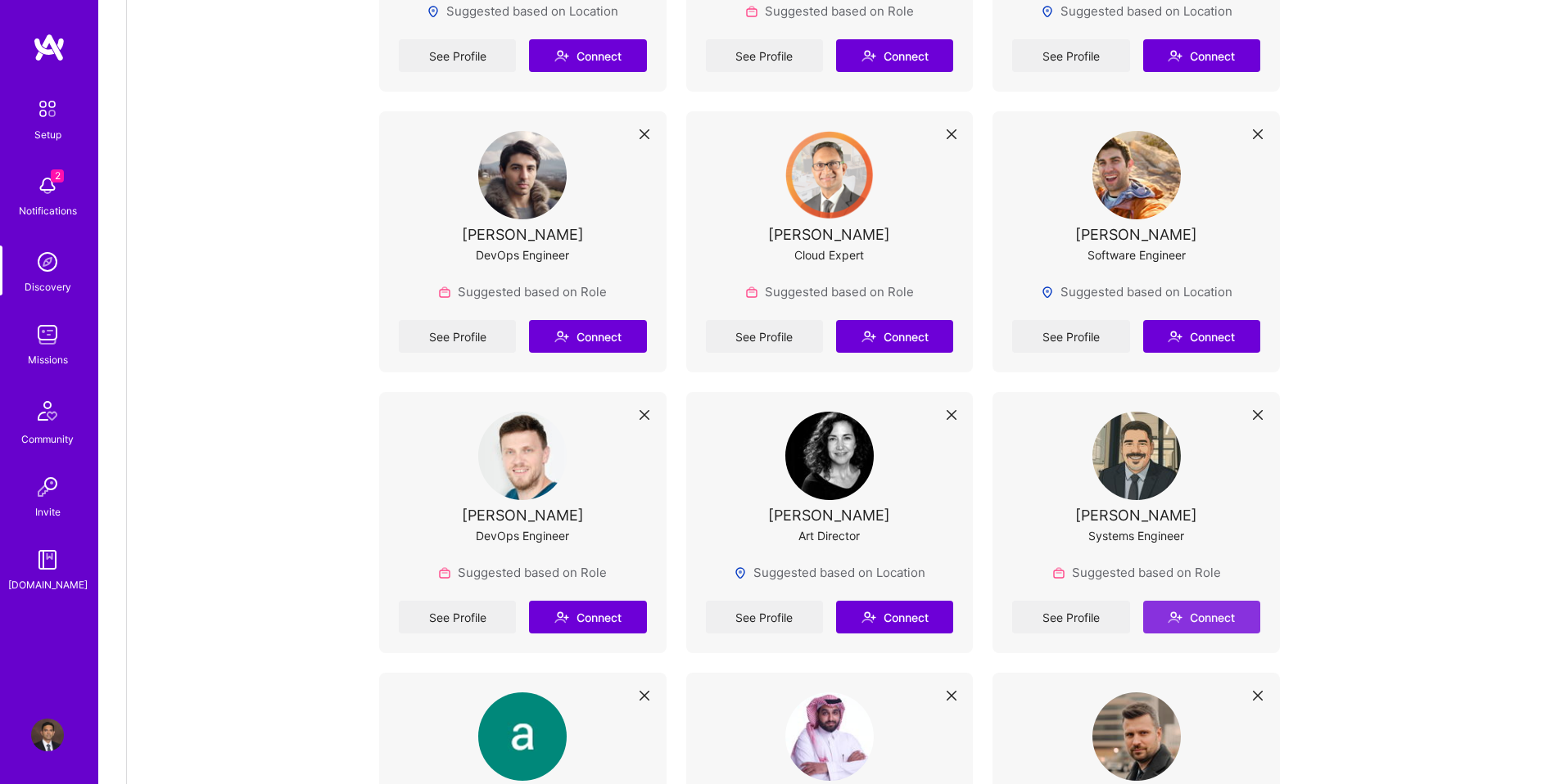
click at [1255, 601] on button "Connect" at bounding box center [1201, 617] width 117 height 33
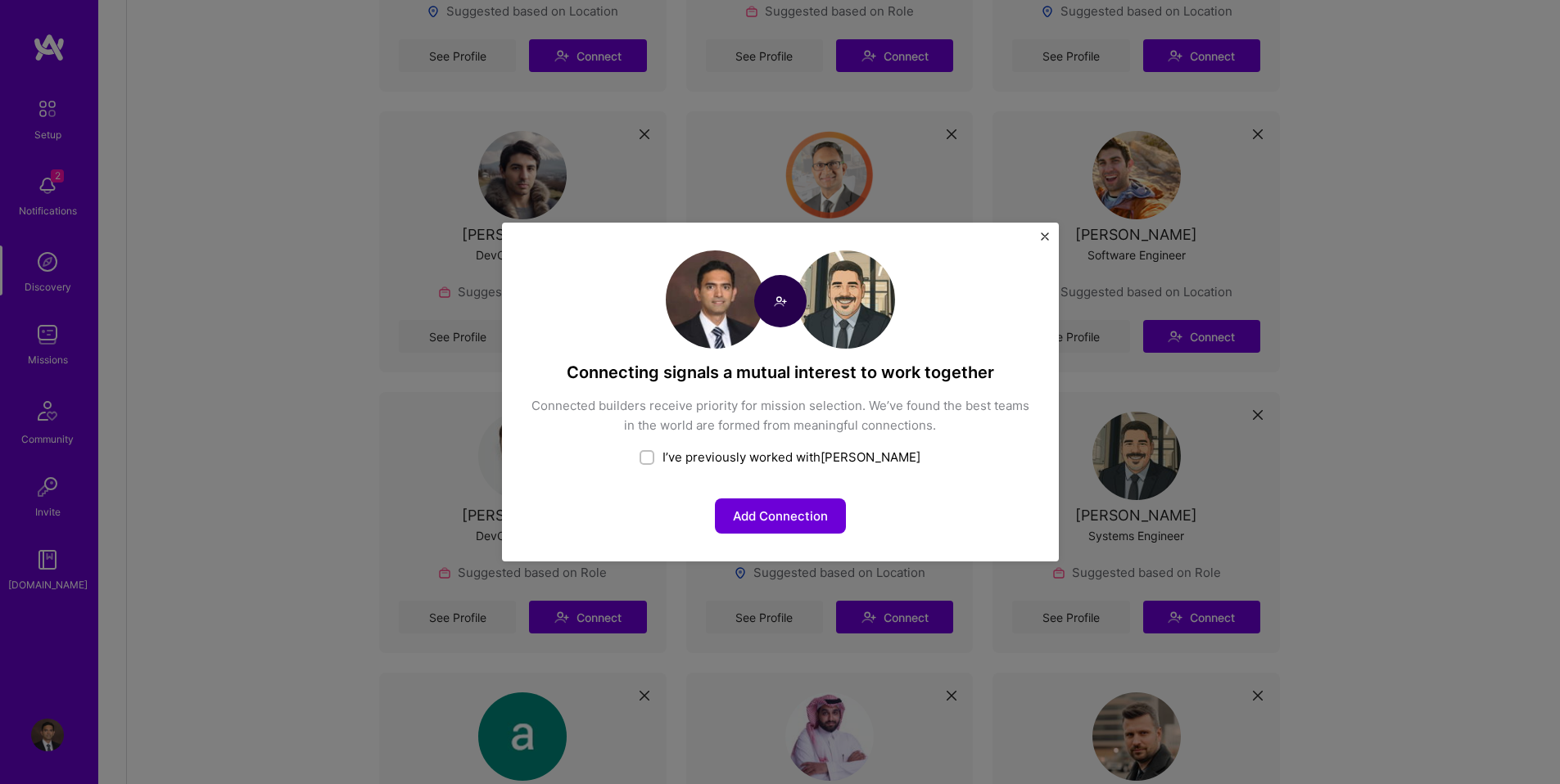
drag, startPoint x: 844, startPoint y: 508, endPoint x: 869, endPoint y: 509, distance: 25.0
click at [844, 508] on button "Add Connection" at bounding box center [780, 515] width 131 height 35
click at [1387, 410] on div "Connecting signals a mutual interest to work together Connected builders receiv…" at bounding box center [780, 392] width 1560 height 784
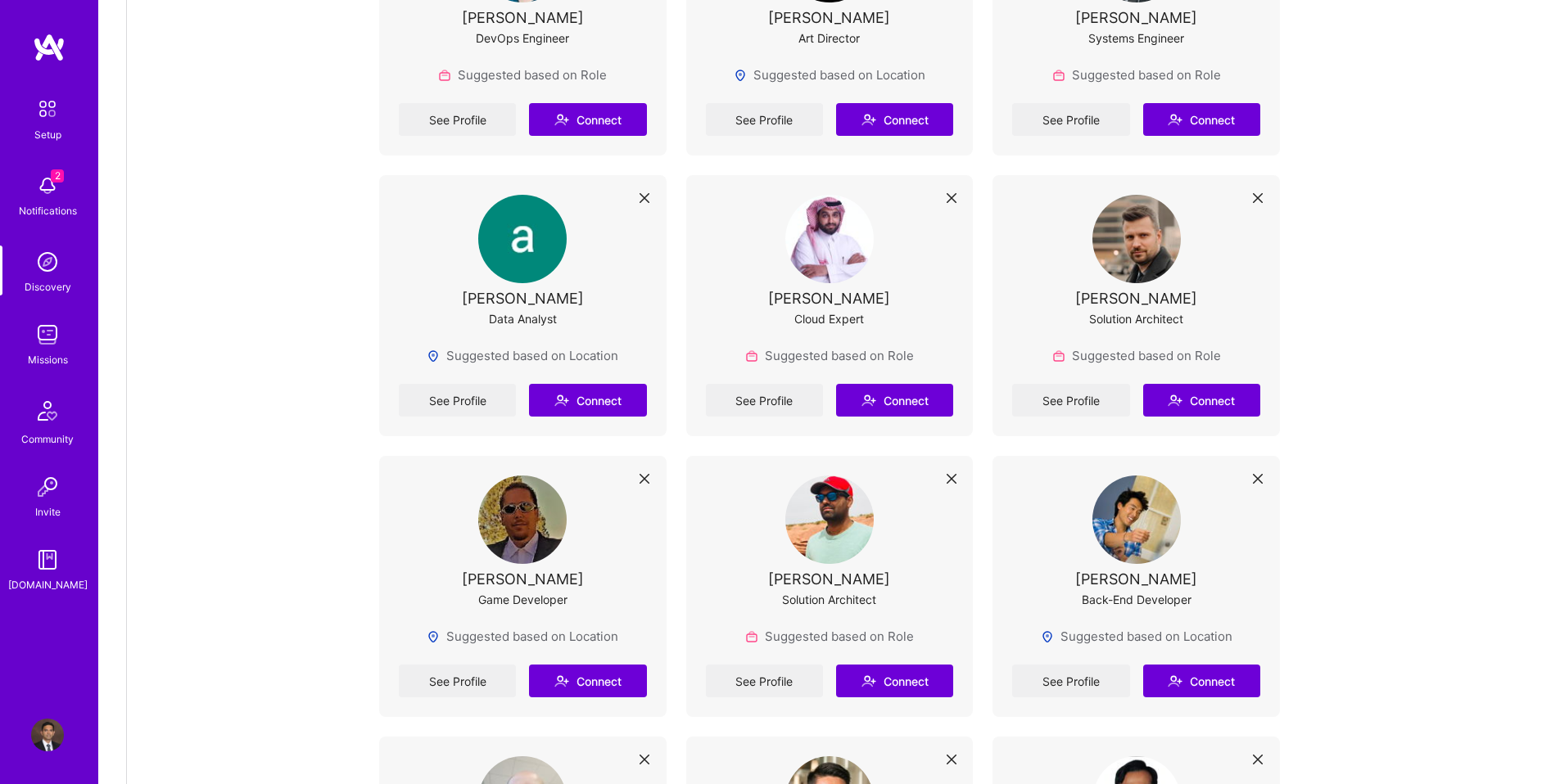
scroll to position [5969, 0]
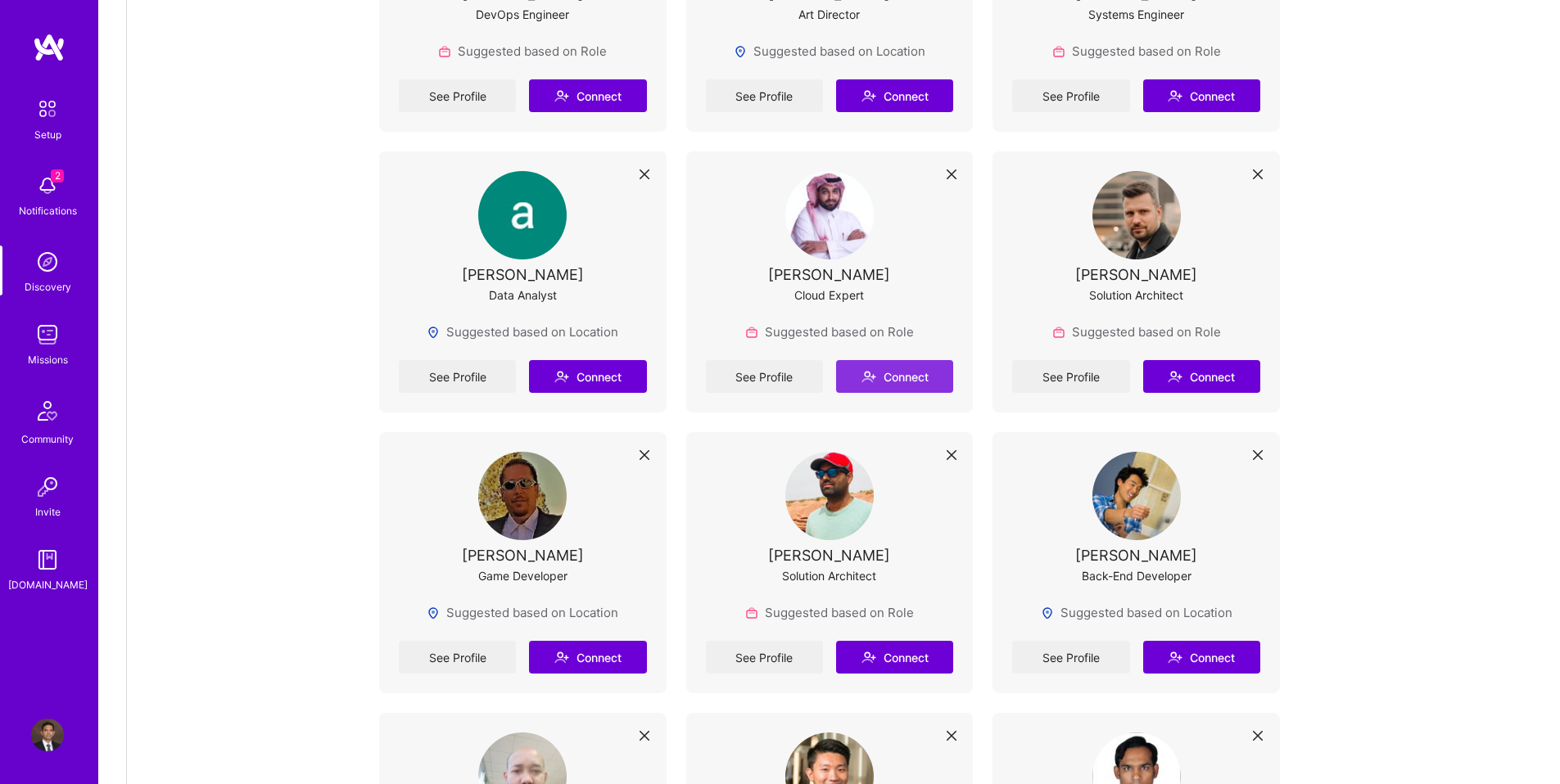
click at [935, 361] on button "Connect" at bounding box center [894, 377] width 117 height 33
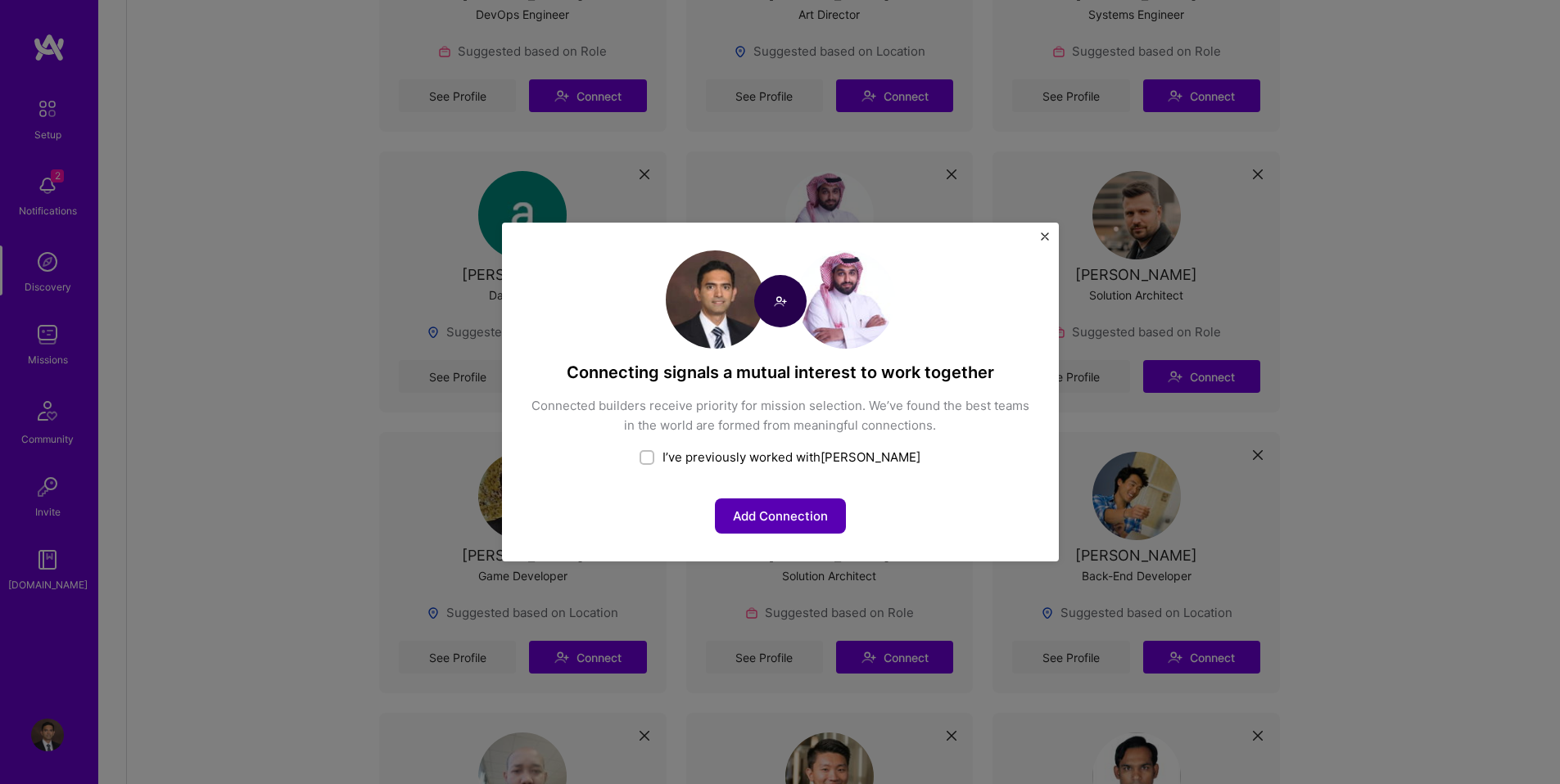
click at [751, 529] on button "Add Connection" at bounding box center [780, 515] width 131 height 35
click at [292, 416] on div "Connecting signals a mutual interest to work together Connected builders receiv…" at bounding box center [780, 392] width 1560 height 784
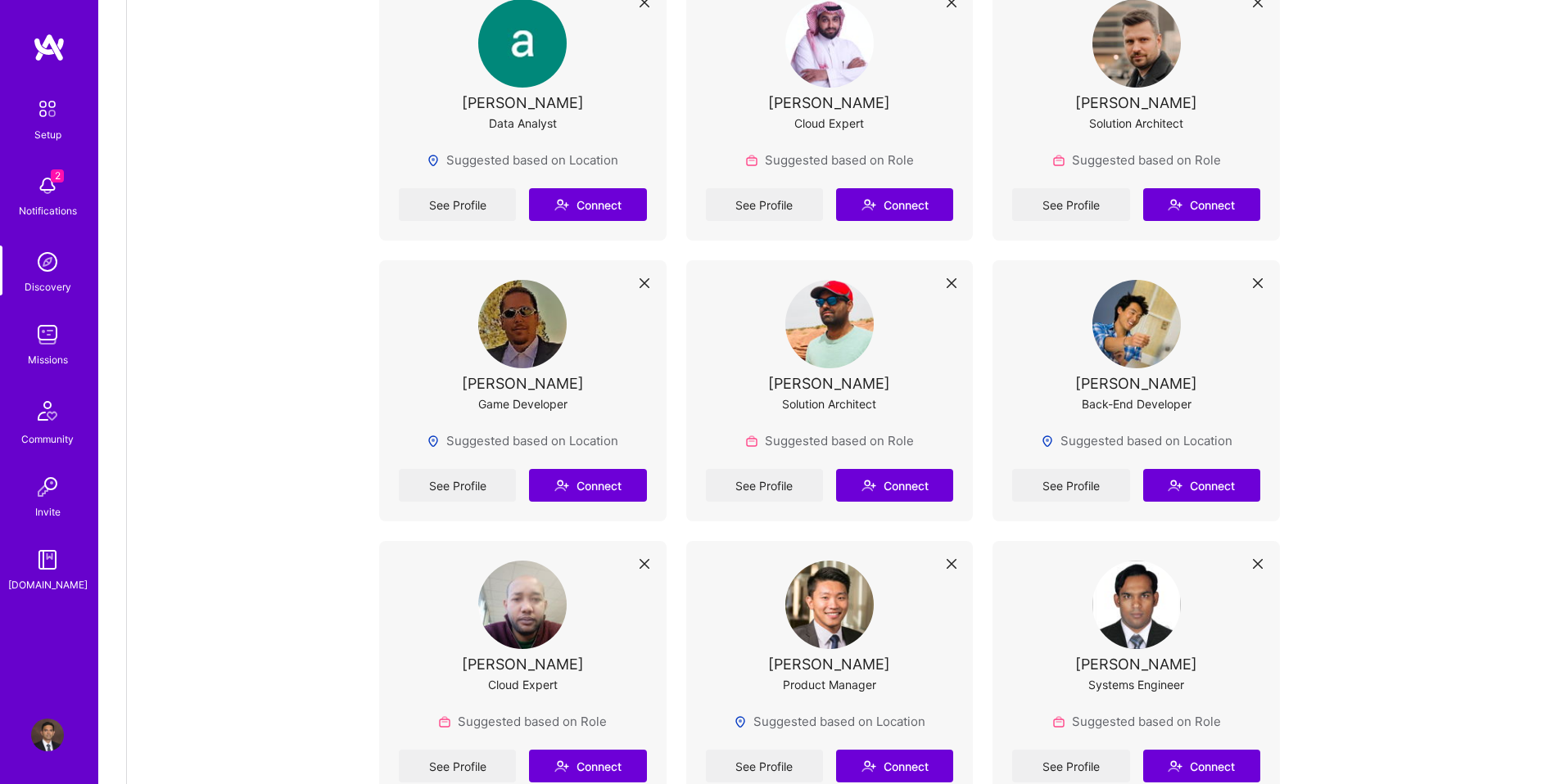
scroll to position [6533, 0]
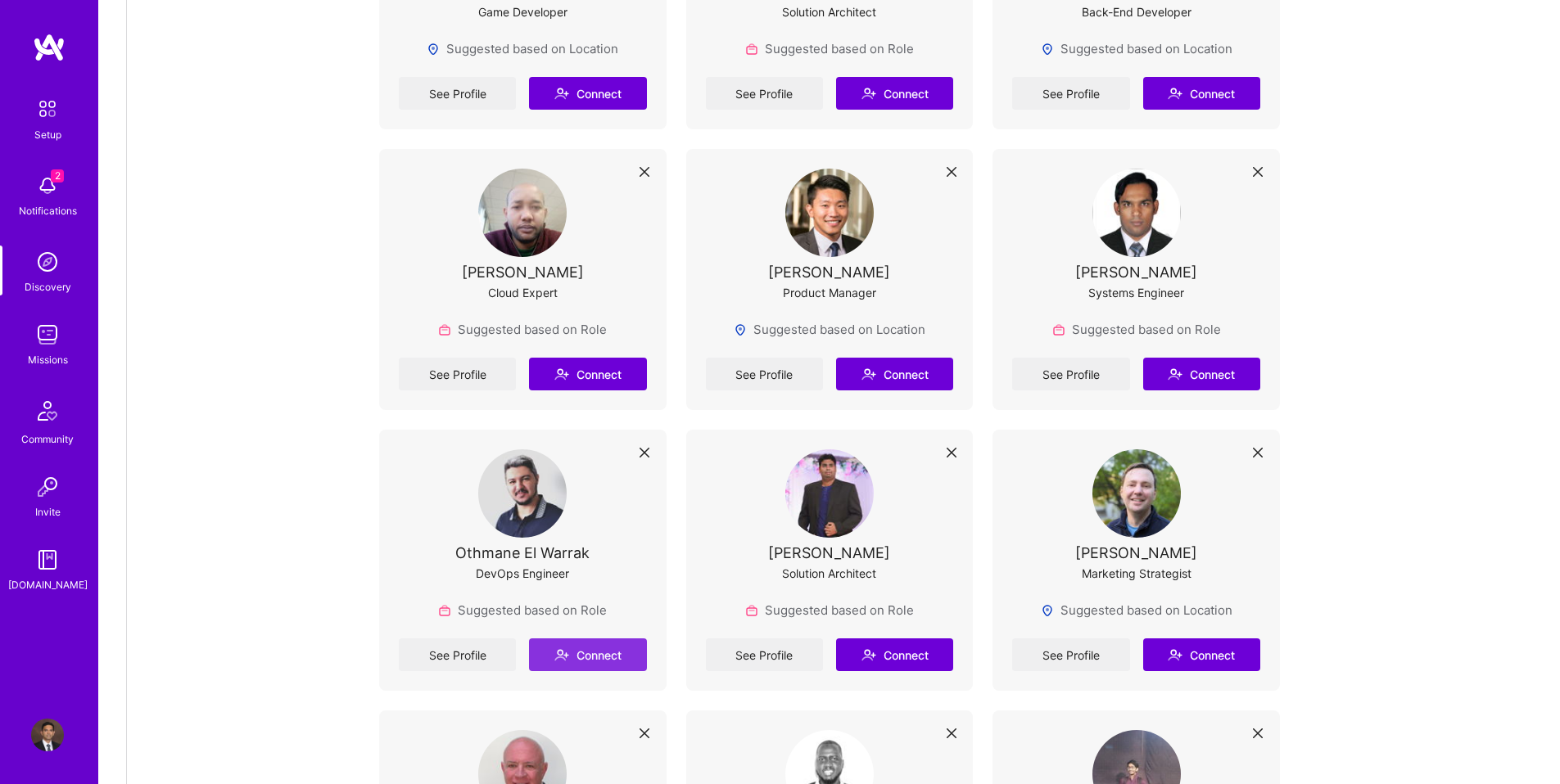
click at [564, 648] on icon at bounding box center [561, 654] width 15 height 15
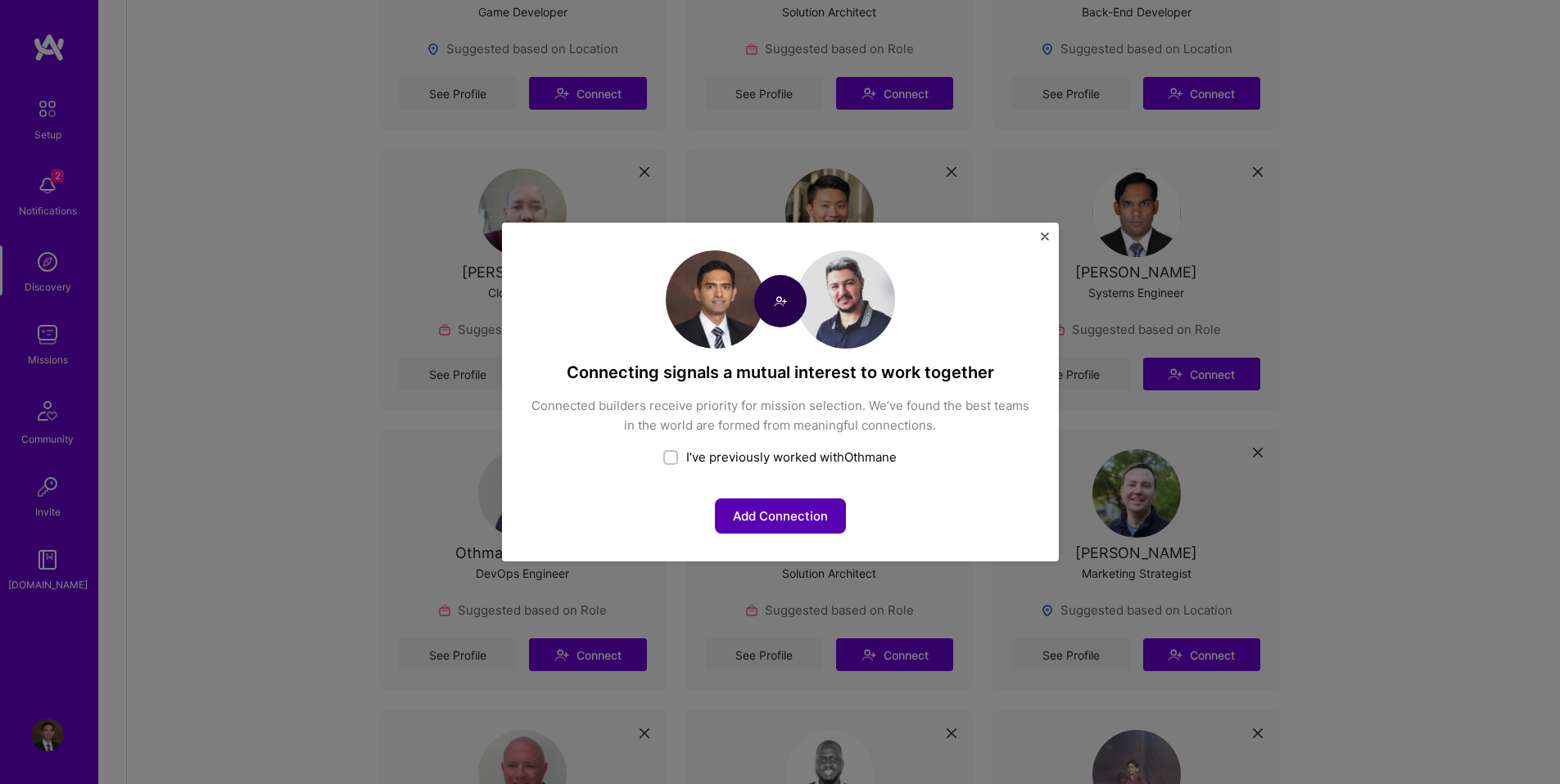
click at [764, 501] on button "Add Connection" at bounding box center [780, 515] width 131 height 35
click at [762, 519] on button "Add Connection" at bounding box center [780, 515] width 131 height 35
click at [740, 515] on button "Add Connection" at bounding box center [780, 515] width 131 height 35
click at [251, 452] on div "Connecting signals a mutual interest to work together Connected builders receiv…" at bounding box center [780, 392] width 1560 height 784
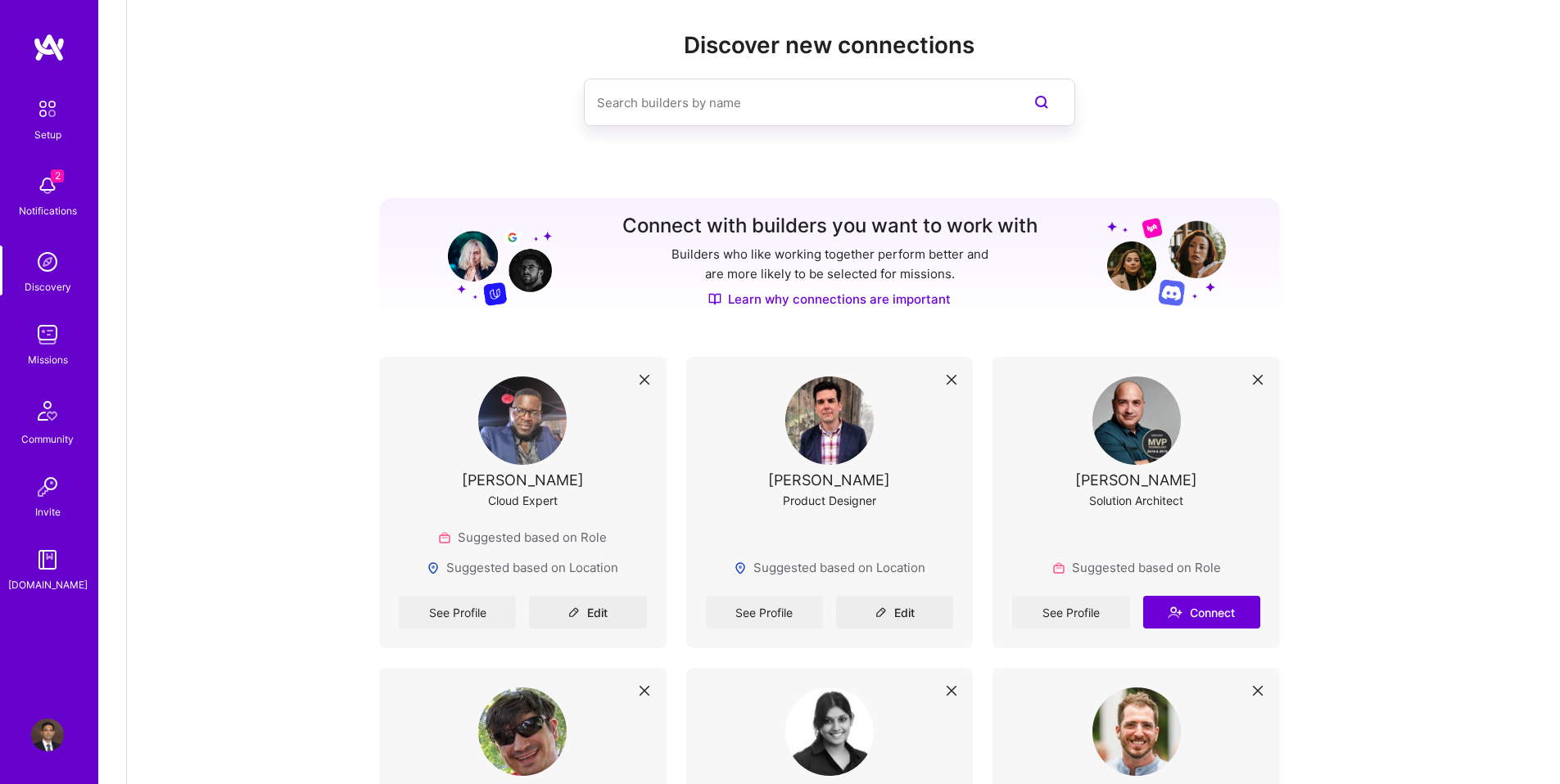
scroll to position [0, 0]
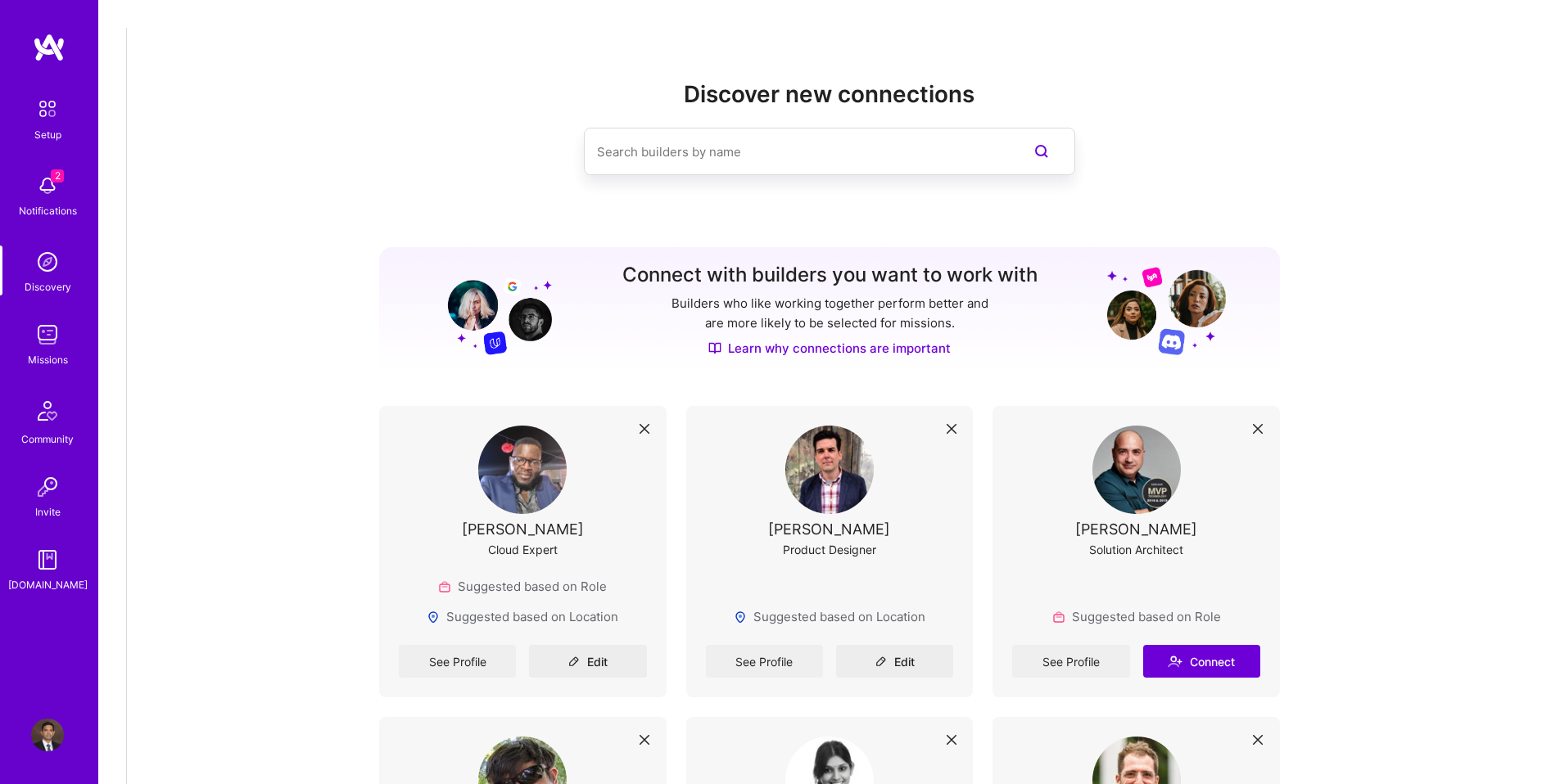
click at [43, 123] on img at bounding box center [47, 109] width 35 height 35
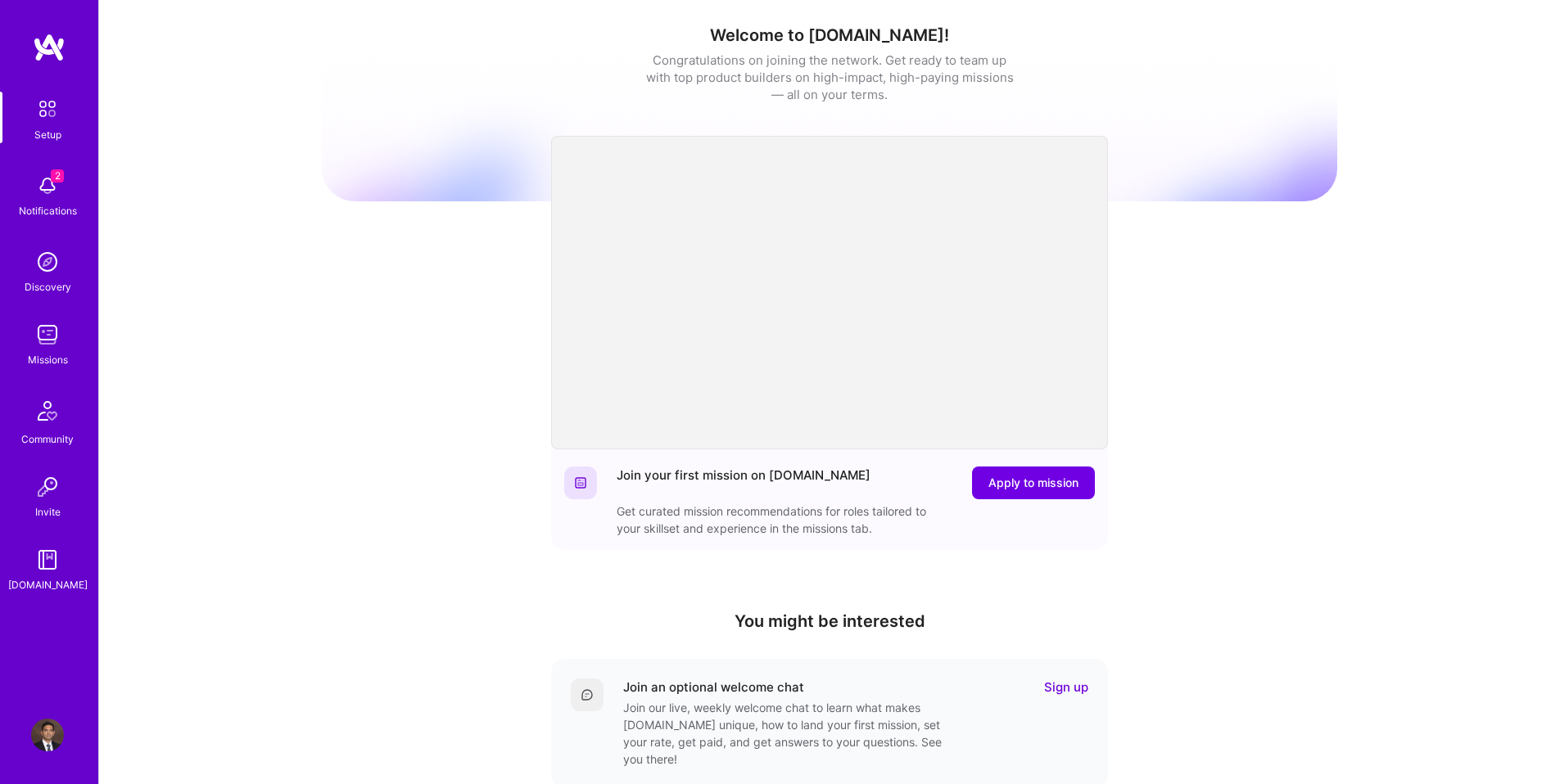
click at [51, 277] on img at bounding box center [47, 262] width 33 height 33
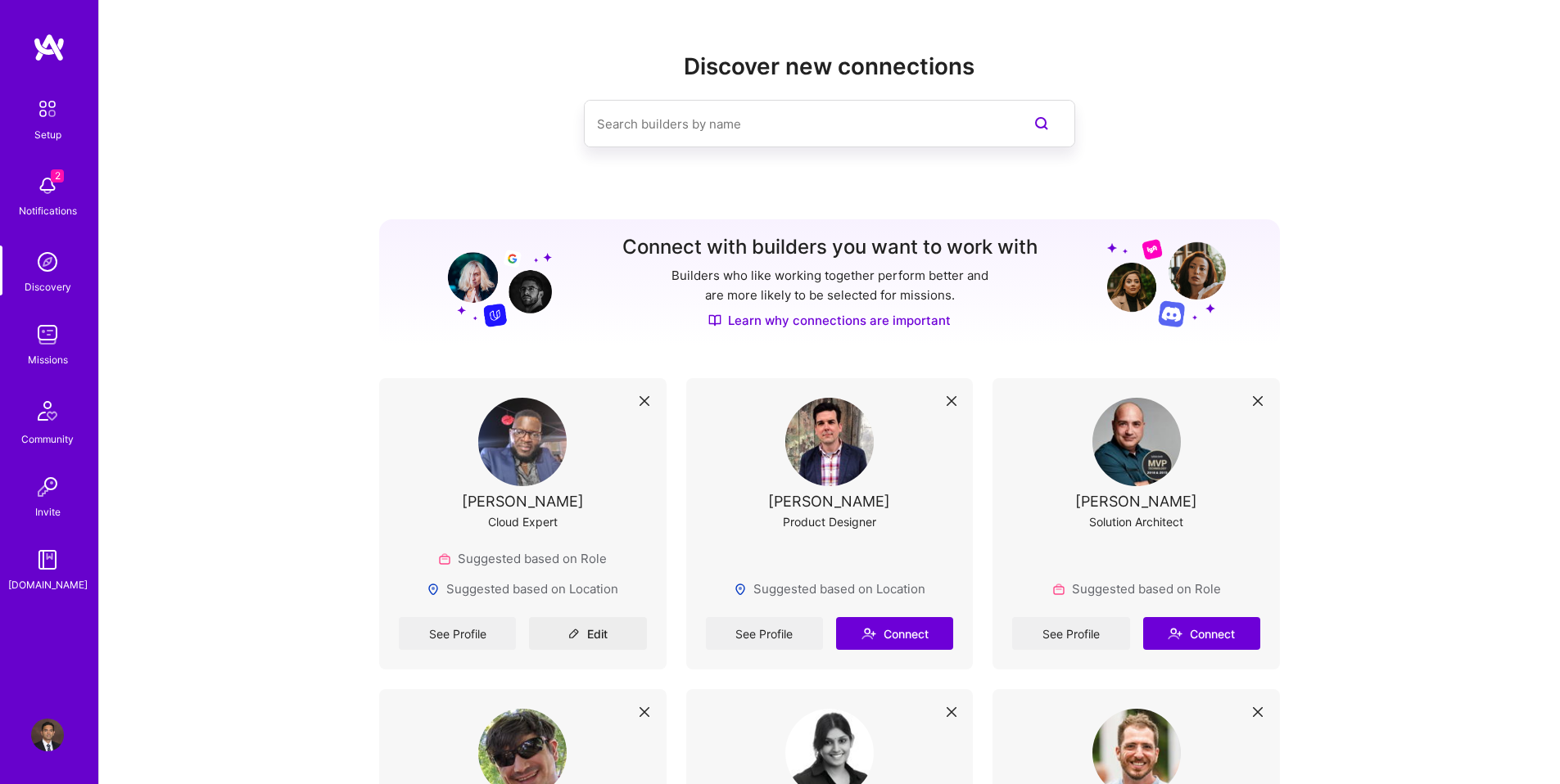
click at [58, 348] on img at bounding box center [47, 335] width 33 height 33
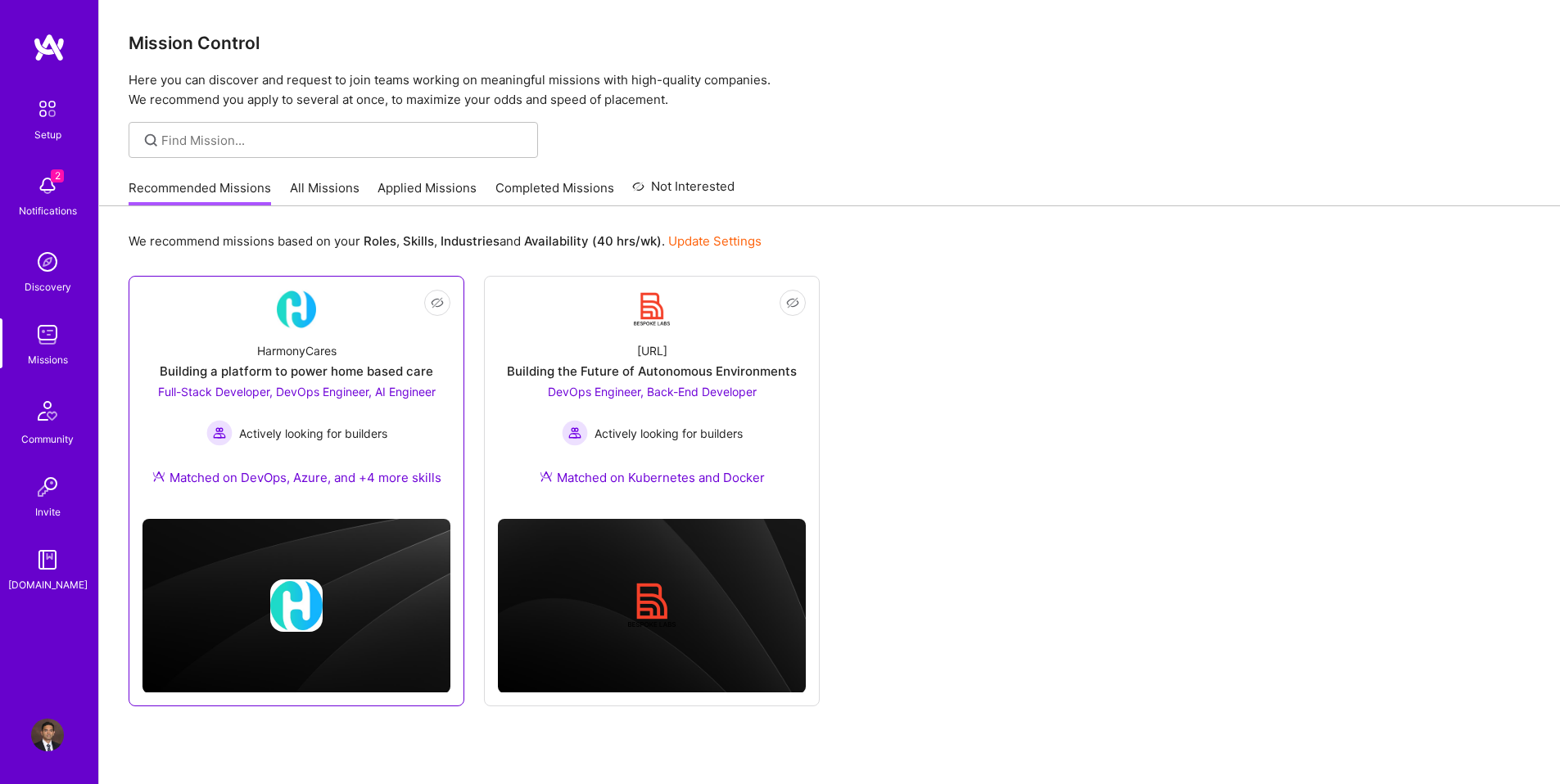
click at [393, 484] on div "Matched on DevOps, Azure, and +4 more skills" at bounding box center [297, 477] width 289 height 17
